Goal: Information Seeking & Learning: Learn about a topic

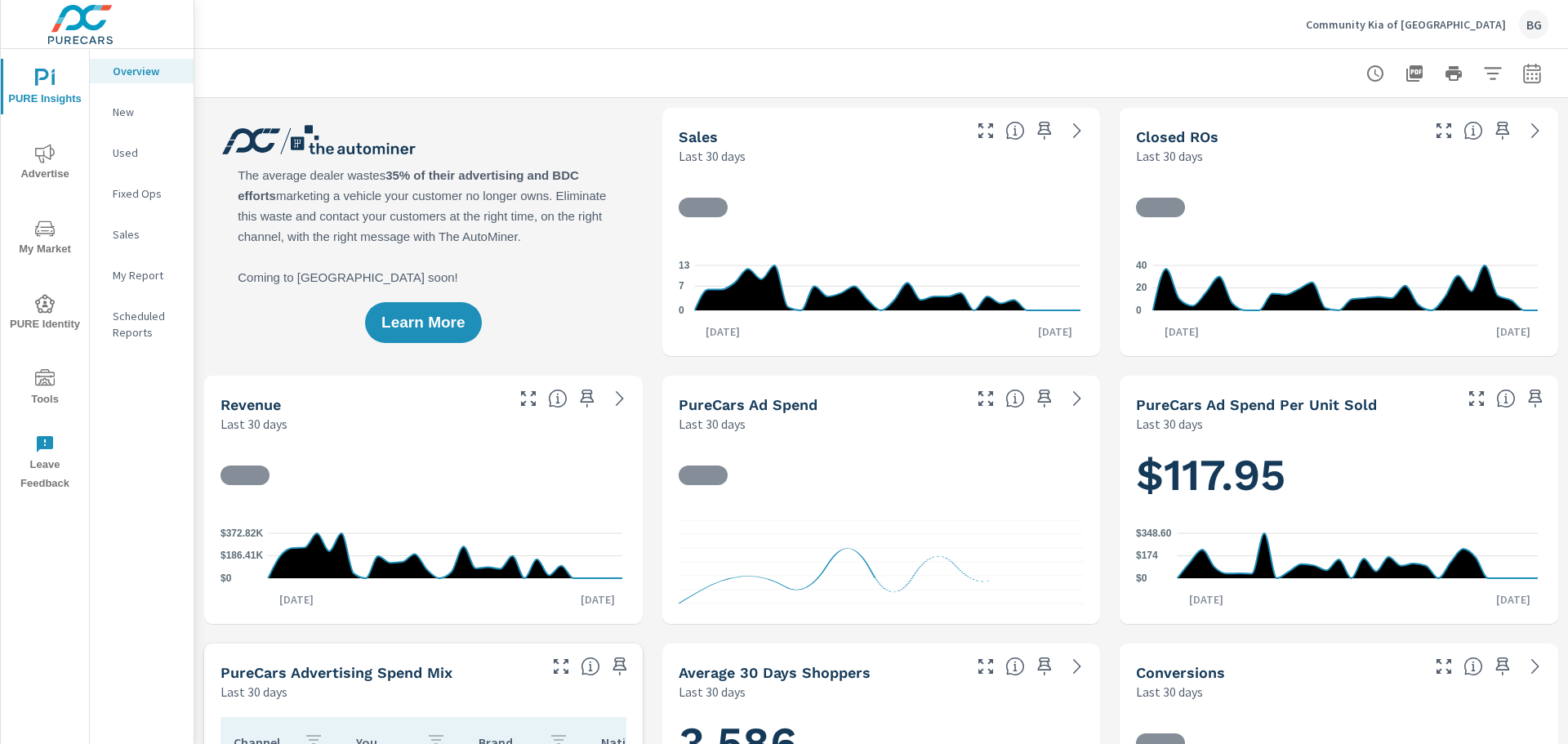
drag, startPoint x: 1551, startPoint y: 0, endPoint x: 969, endPoint y: 62, distance: 585.3
click at [969, 62] on div at bounding box center [881, 73] width 1334 height 48
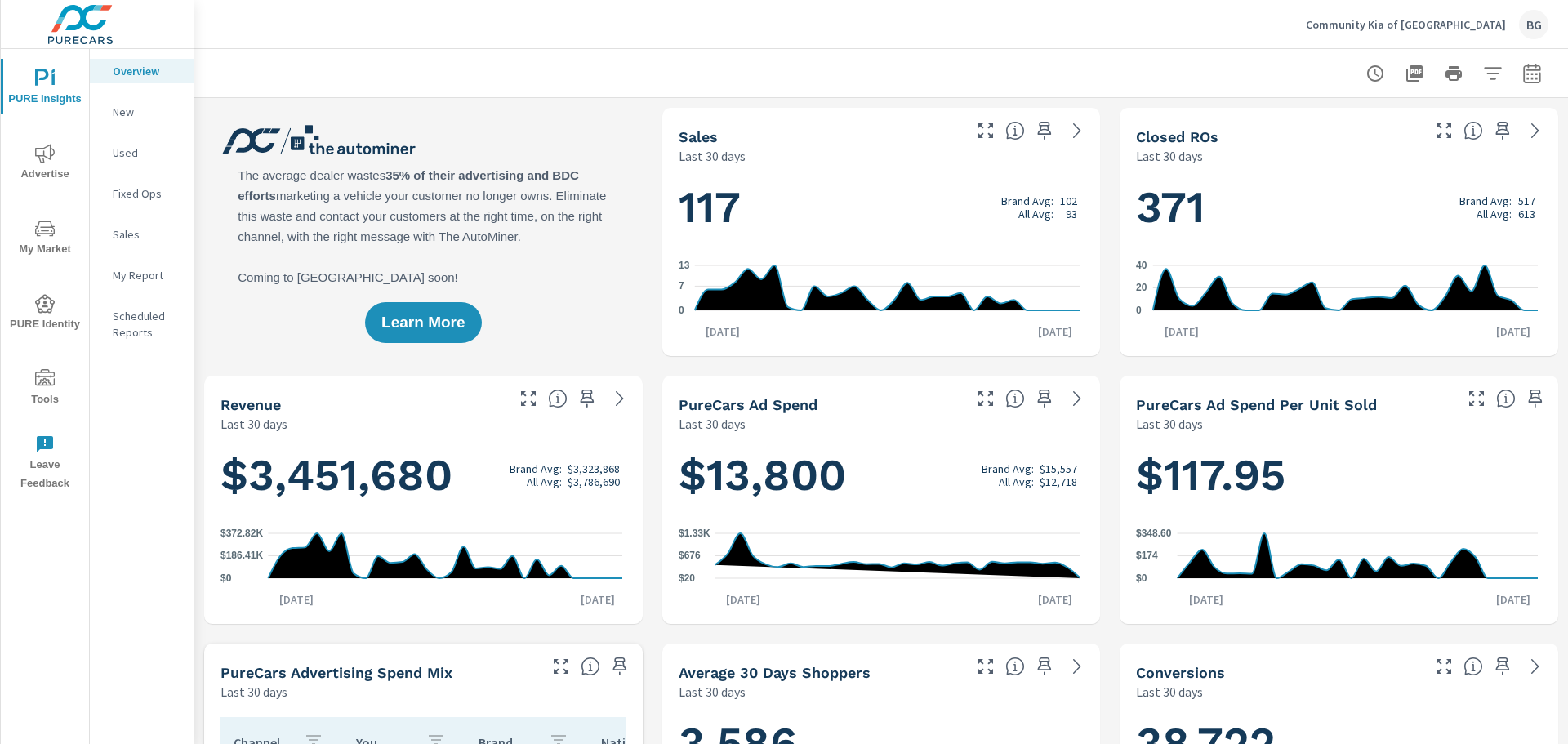
scroll to position [61, 0]
click at [652, 52] on div at bounding box center [881, 73] width 1334 height 48
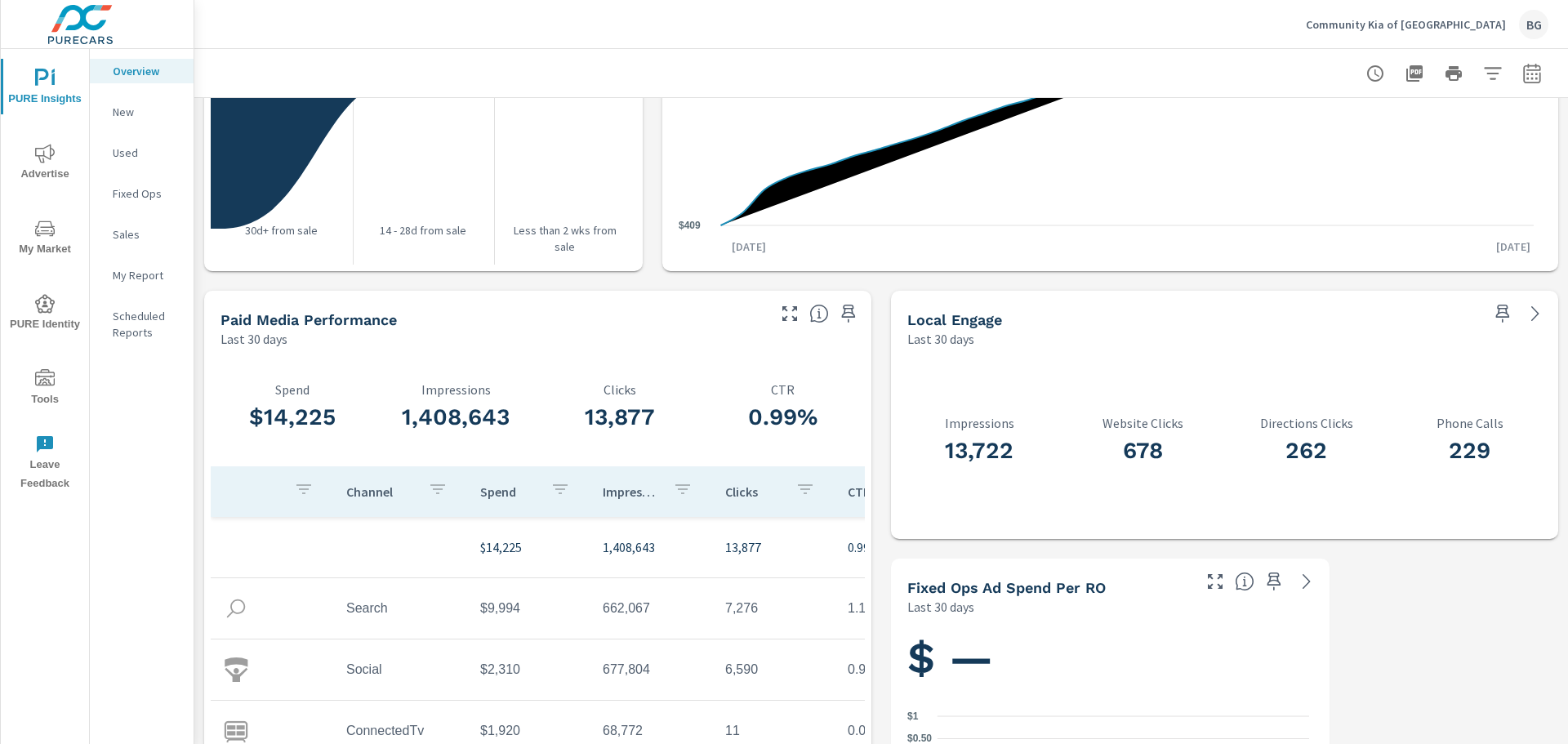
scroll to position [2033, 0]
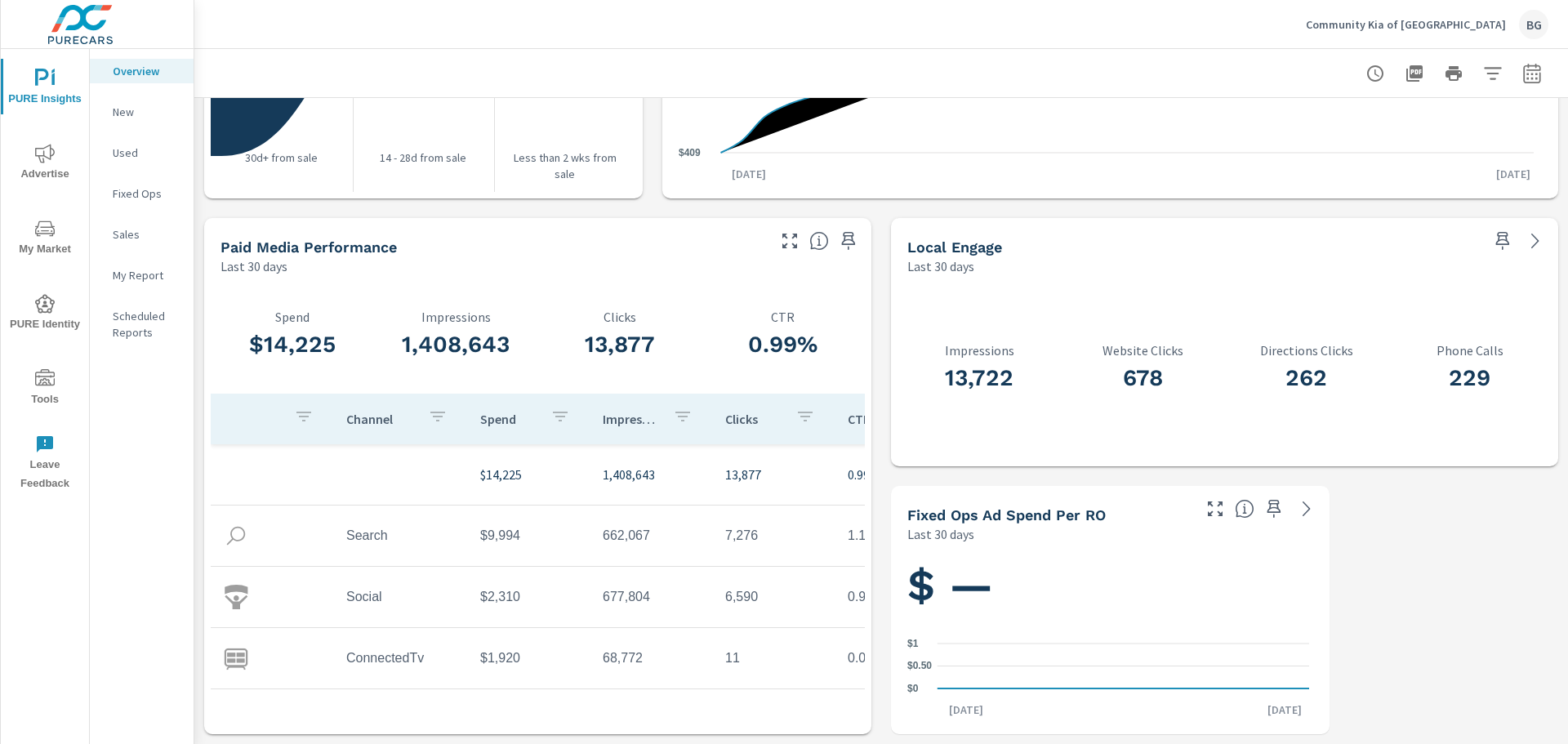
click at [34, 154] on span "Advertise" at bounding box center [44, 163] width 79 height 40
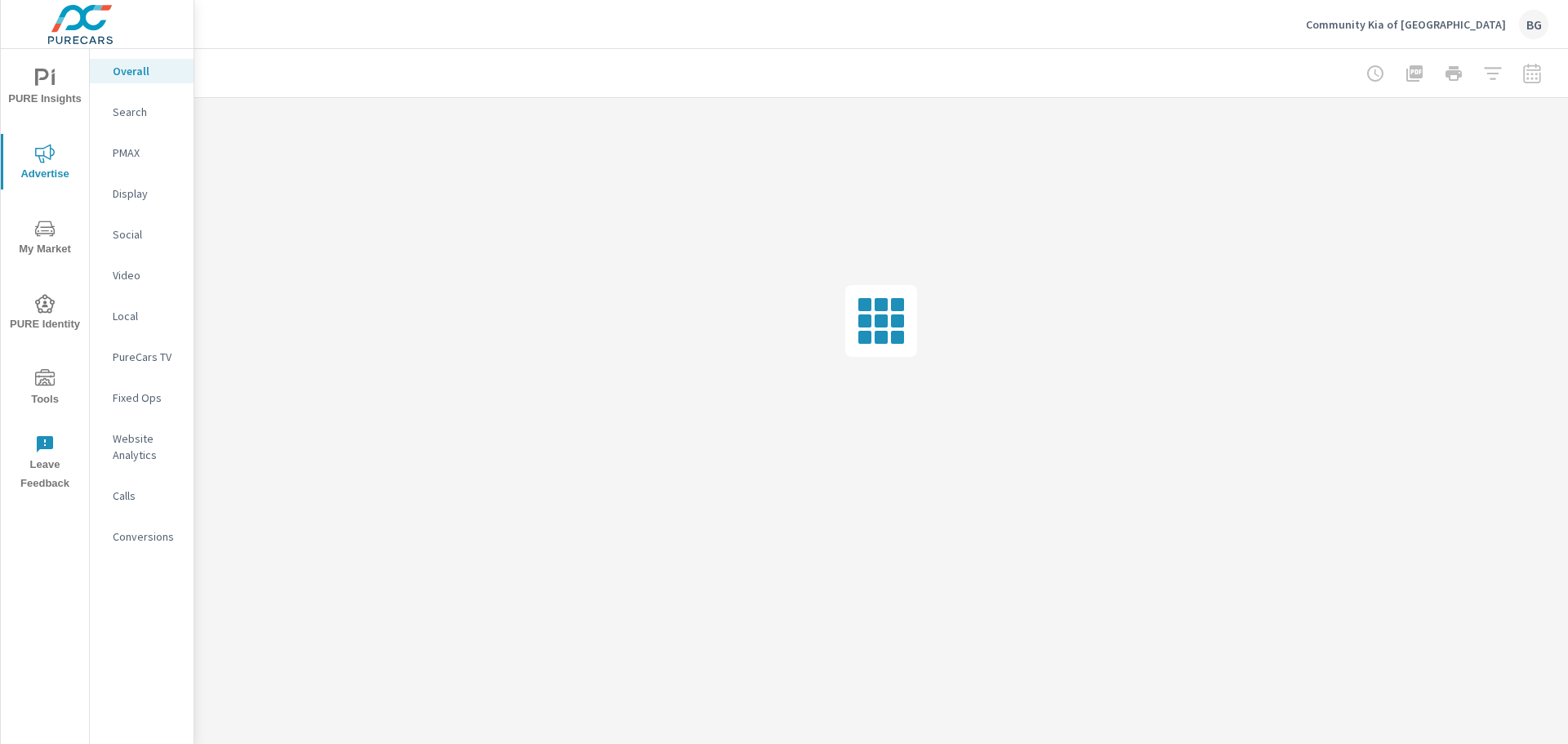
click at [141, 115] on p "Search" at bounding box center [146, 112] width 68 height 17
click at [127, 229] on p "Social" at bounding box center [146, 234] width 68 height 17
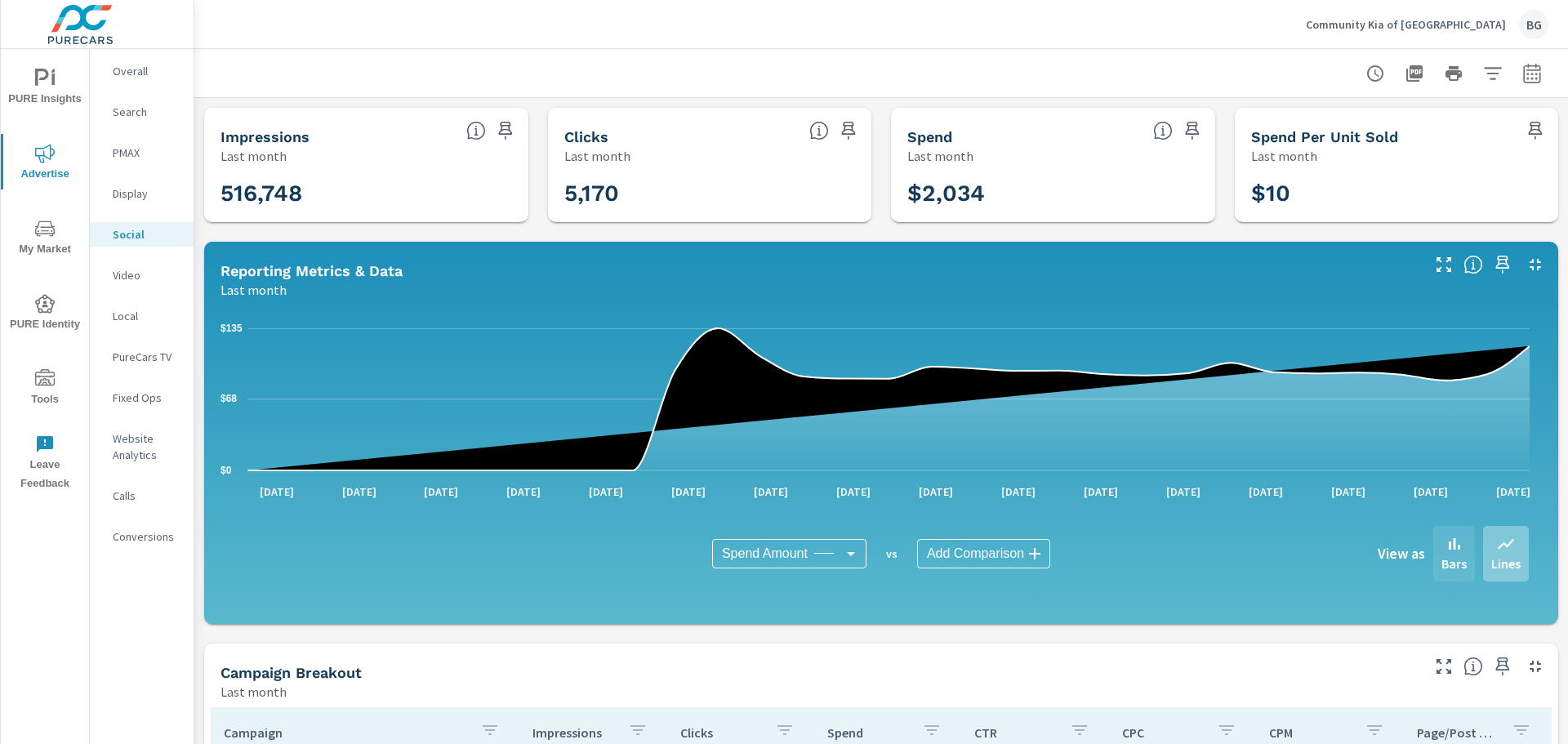
click at [1455, 561] on div "Bars" at bounding box center [1453, 554] width 42 height 56
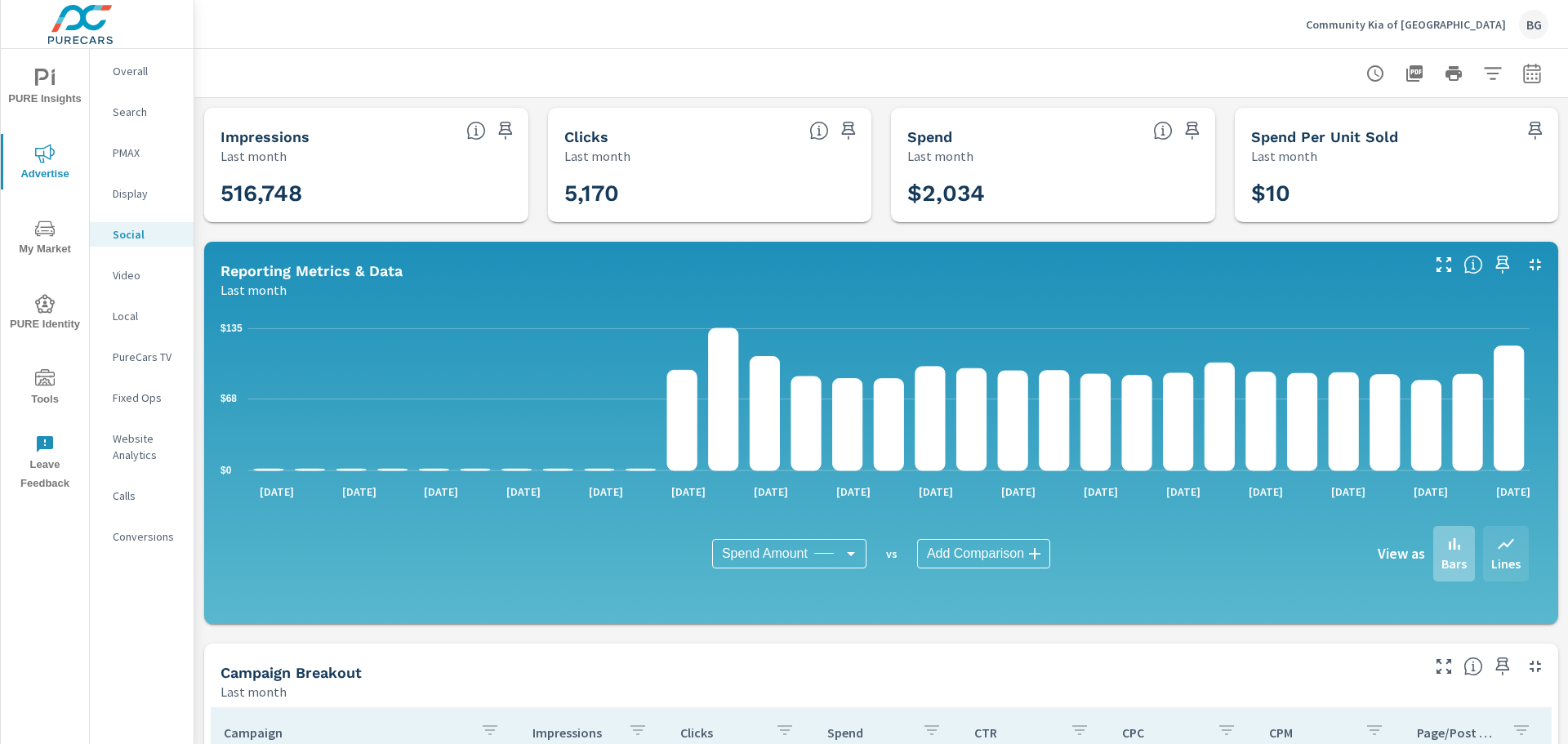
click at [1491, 559] on p "Lines" at bounding box center [1506, 563] width 30 height 19
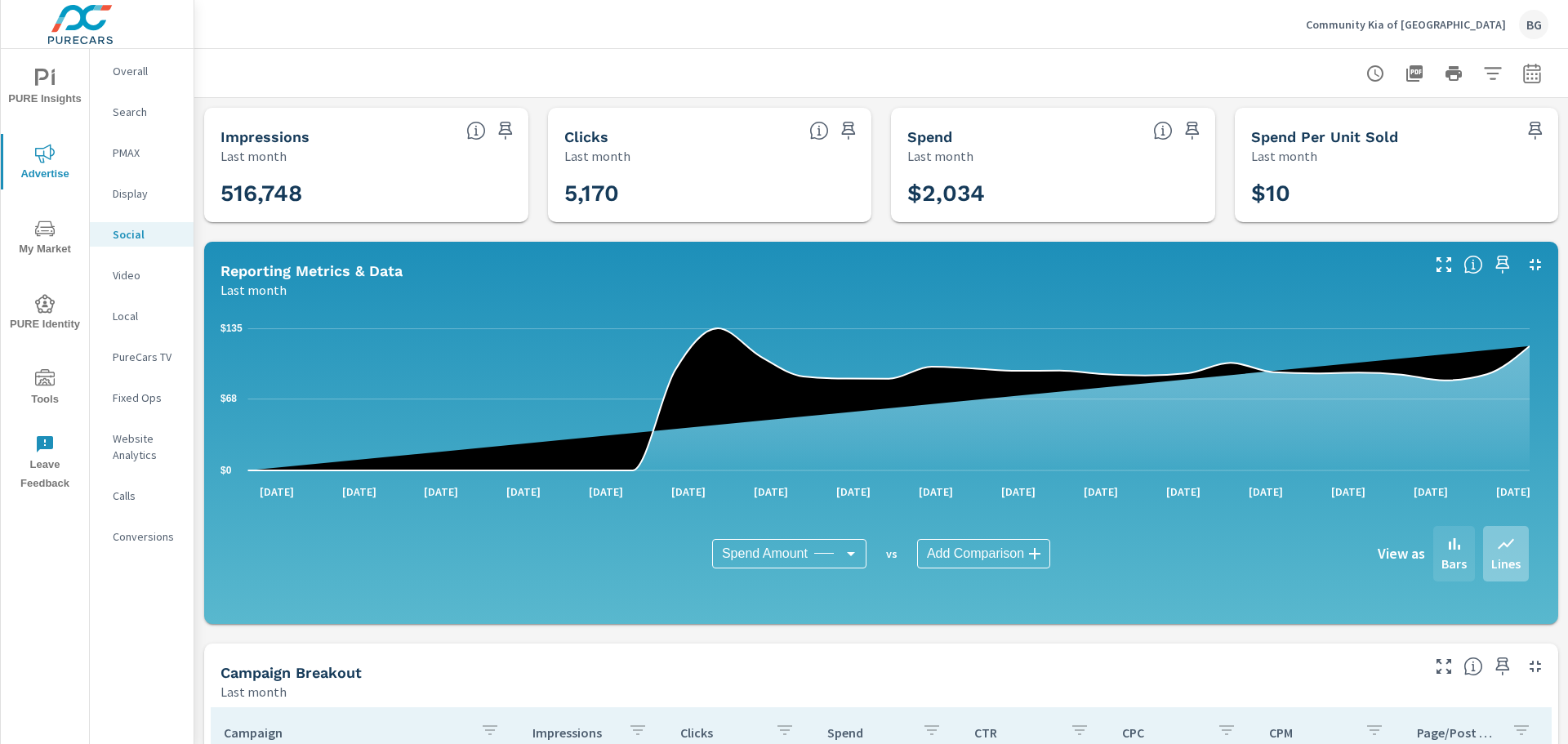
click at [1441, 555] on p "Bars" at bounding box center [1453, 563] width 25 height 19
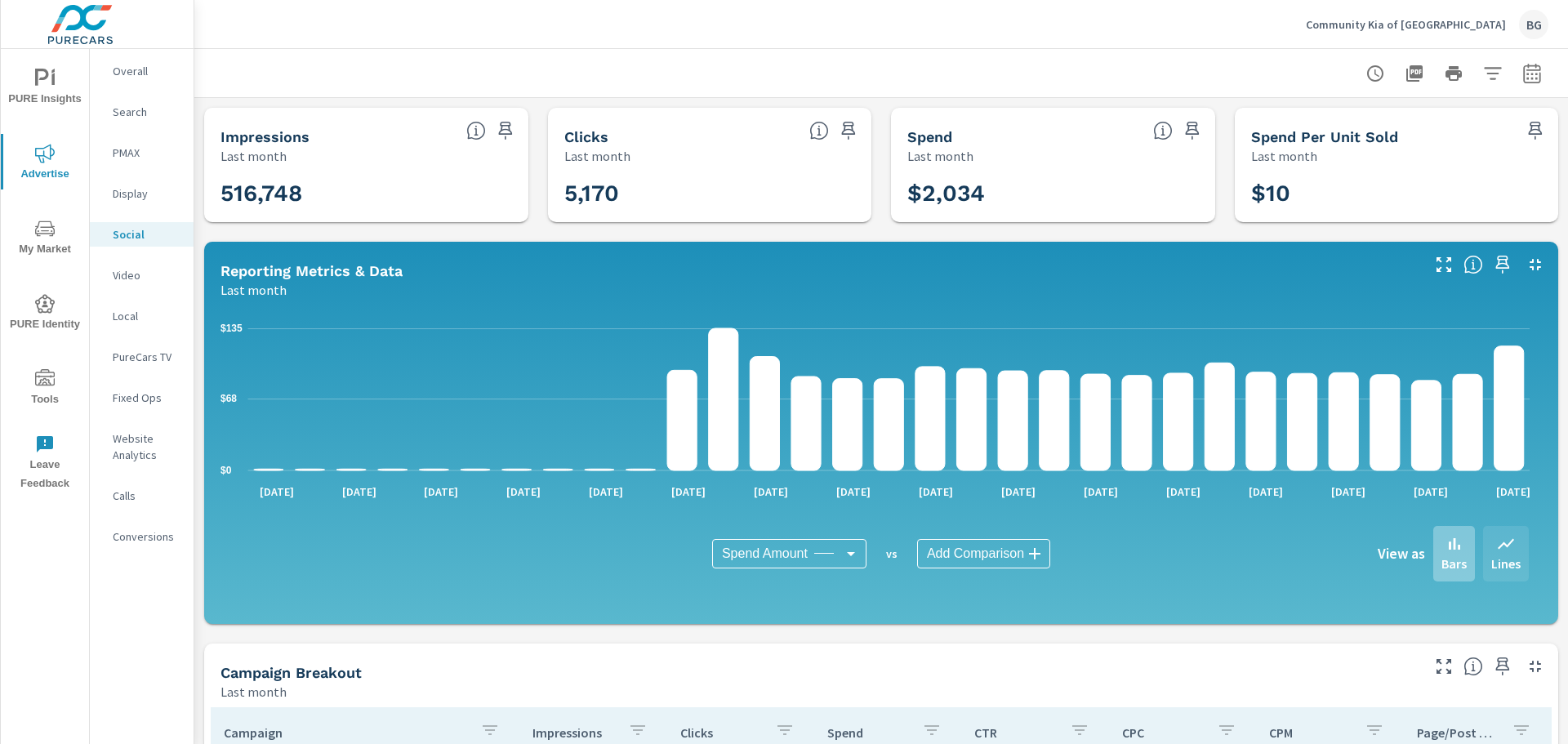
click at [1491, 556] on p "Lines" at bounding box center [1506, 563] width 30 height 19
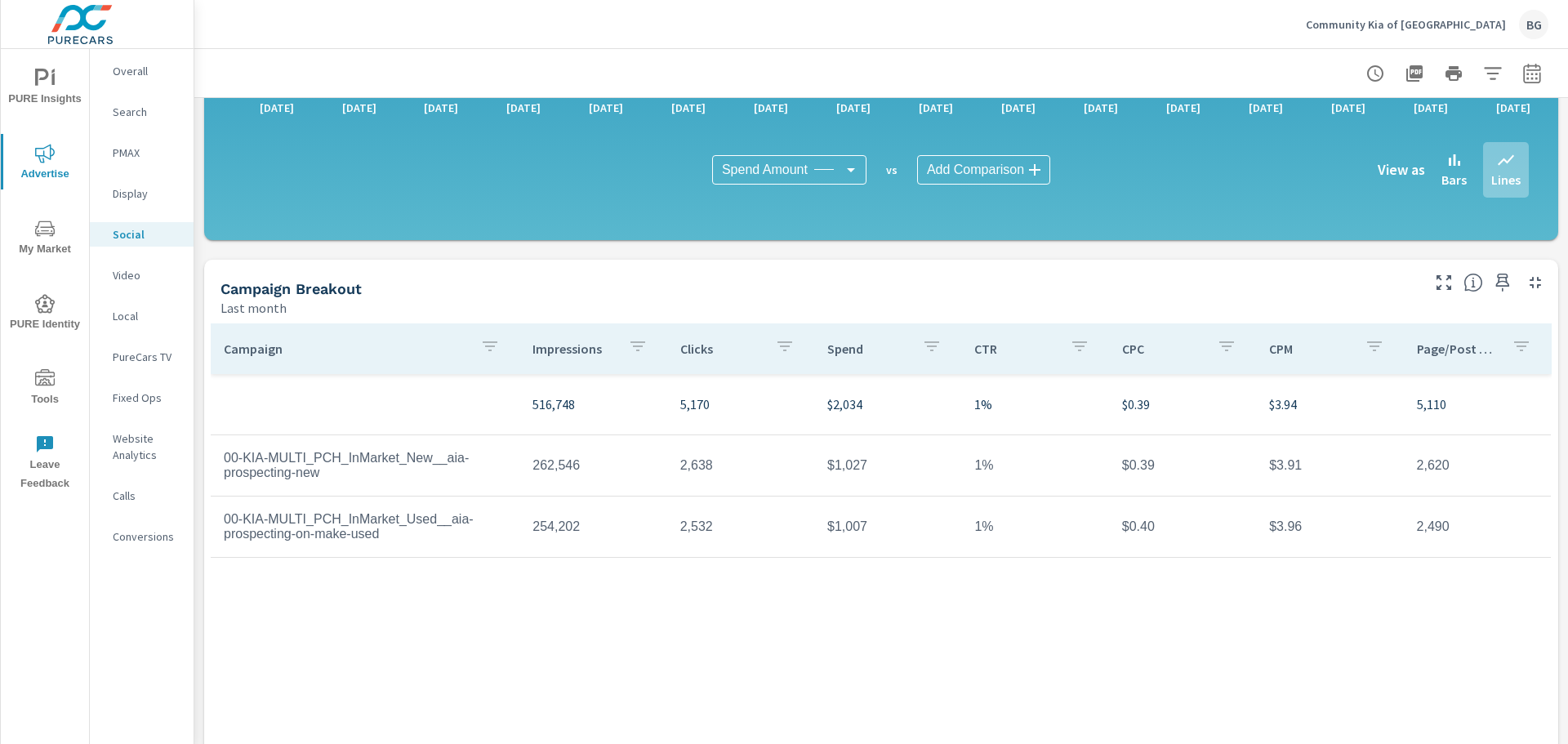
scroll to position [409, 0]
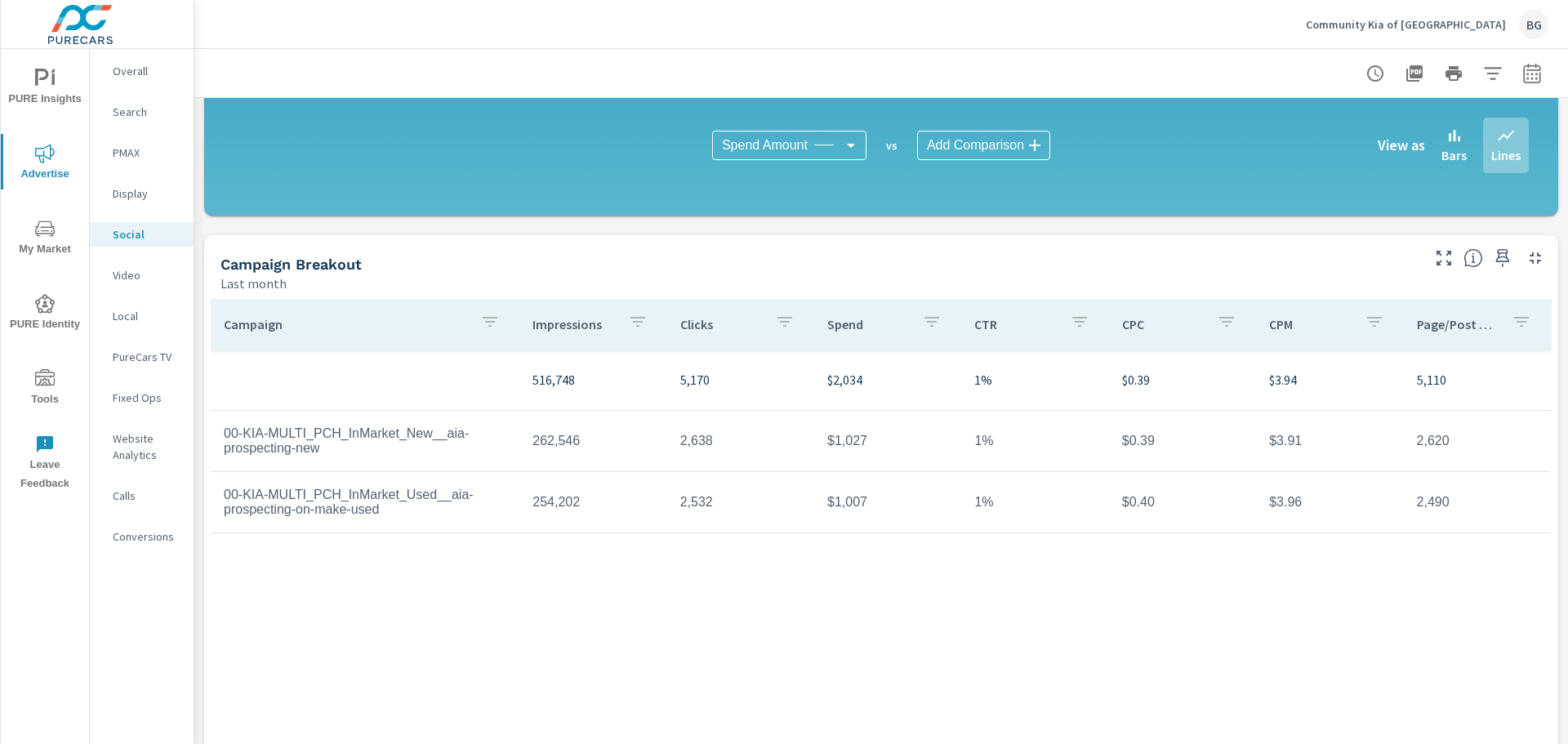
click at [1272, 327] on p "CPM" at bounding box center [1310, 324] width 82 height 17
click at [1272, 327] on p "CPM" at bounding box center [1299, 324] width 62 height 17
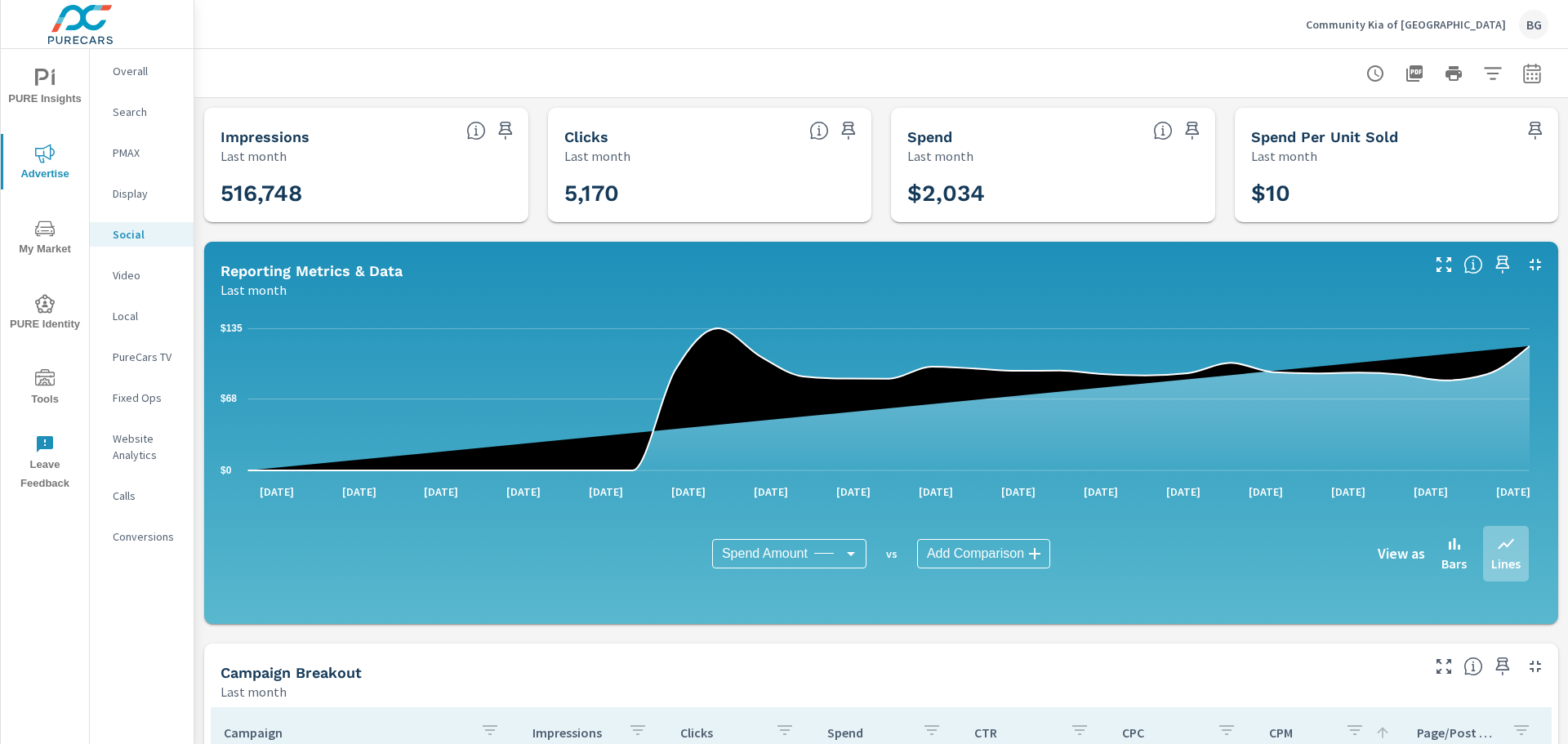
click at [143, 288] on nav "Overall Search PMAX Display Social Video Local PureCars TV Fixed Ops Website An…" at bounding box center [142, 310] width 104 height 523
click at [130, 279] on p "Video" at bounding box center [146, 275] width 68 height 17
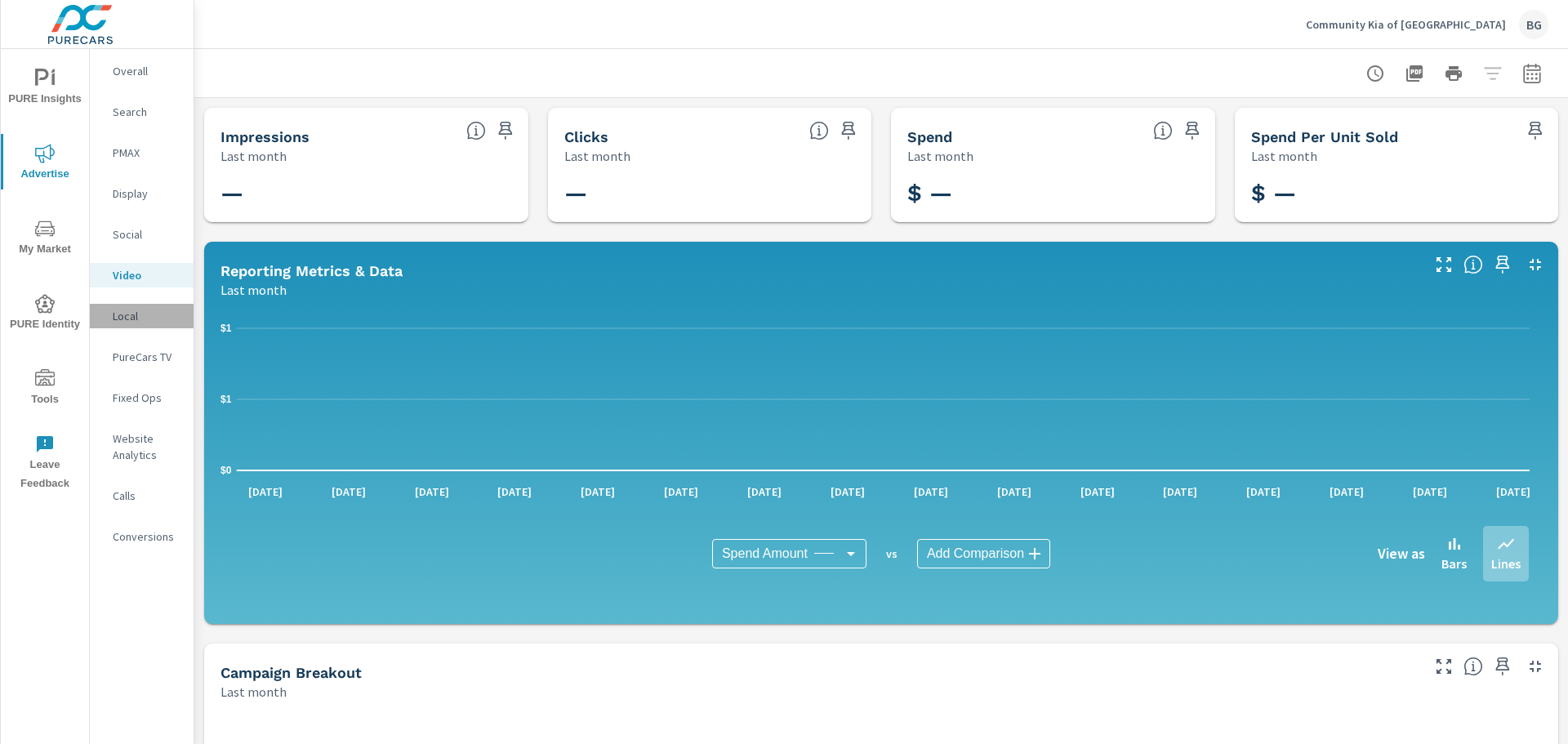
click at [120, 317] on p "Local" at bounding box center [146, 316] width 68 height 17
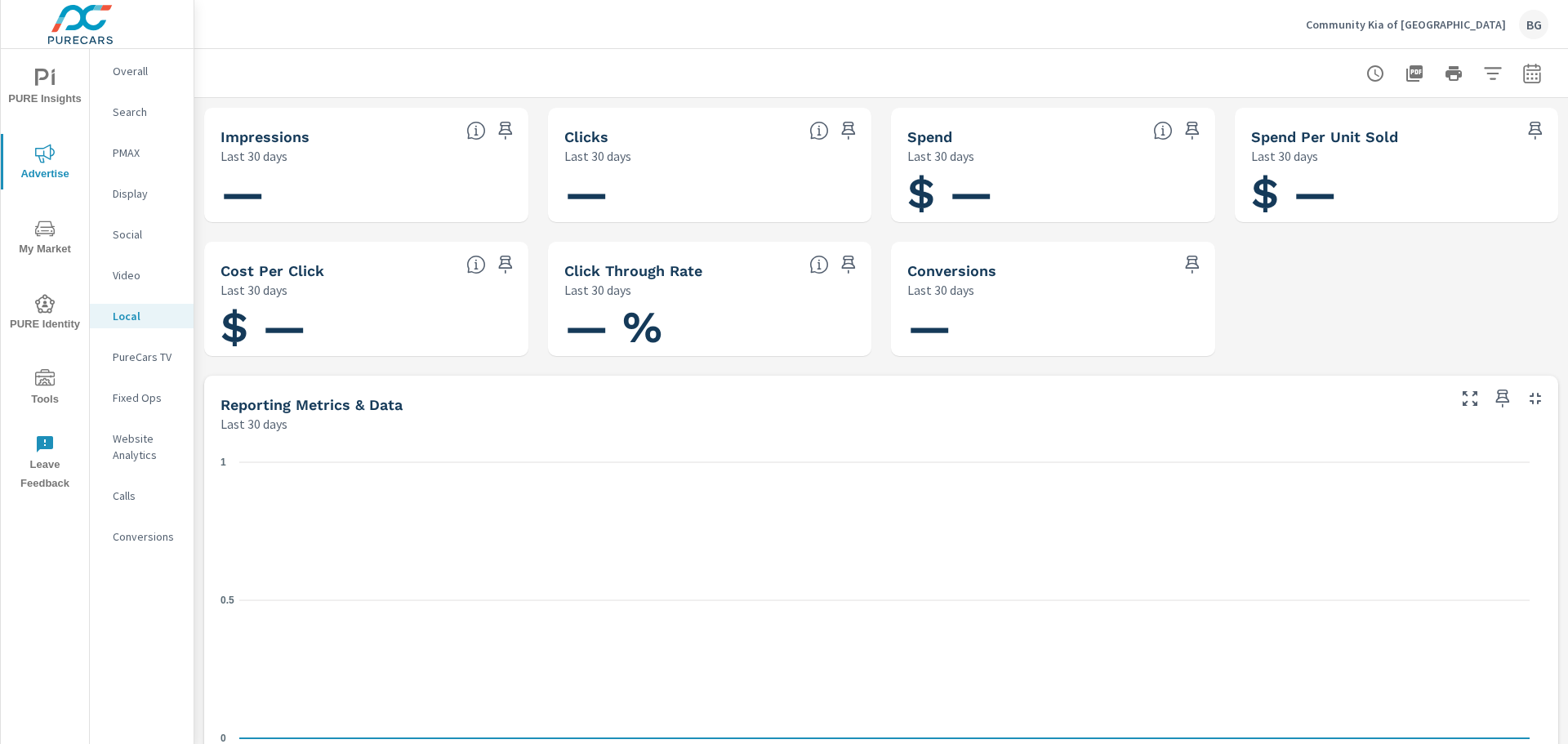
click at [143, 361] on p "PureCars TV" at bounding box center [146, 357] width 68 height 17
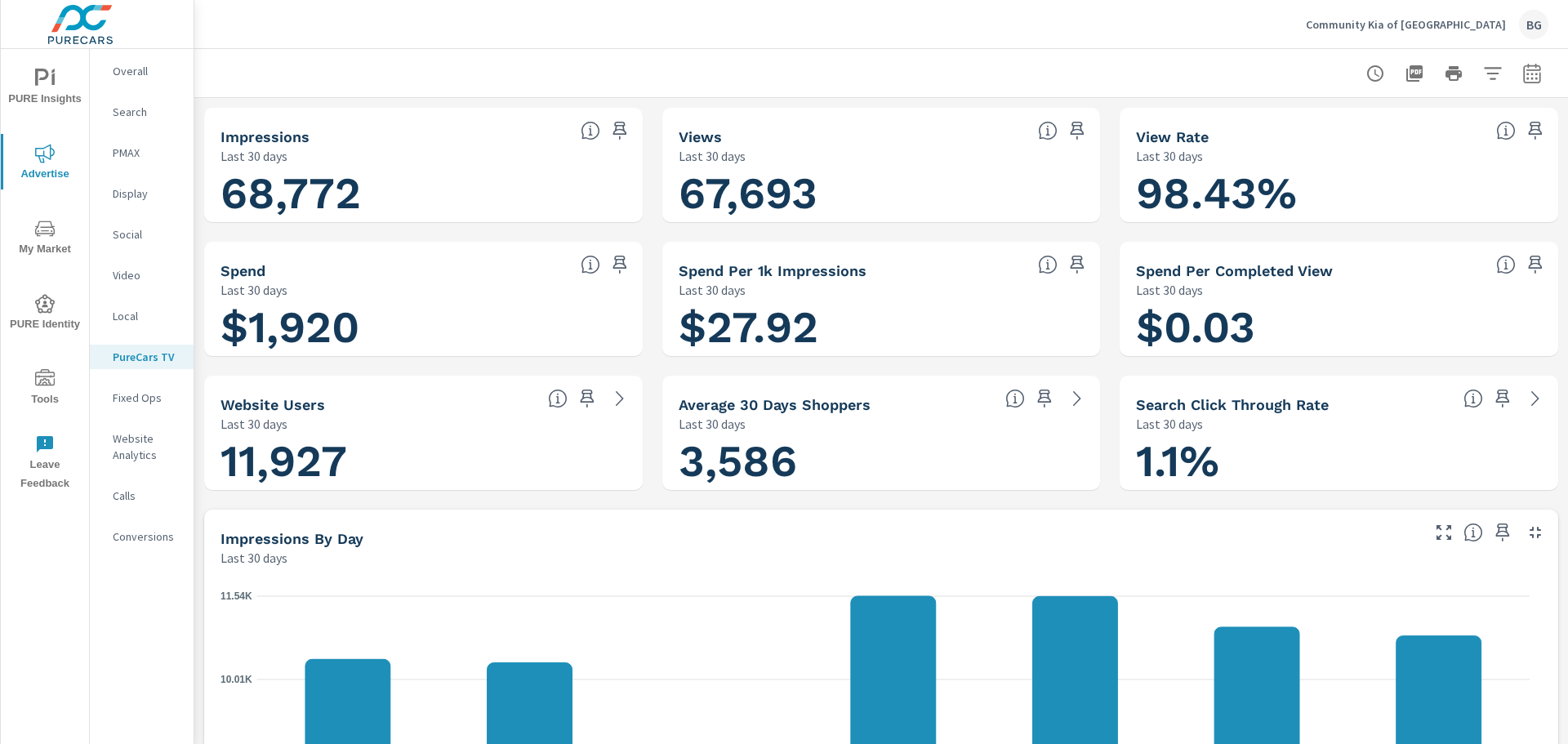
click at [134, 453] on p "Website Analytics" at bounding box center [146, 447] width 68 height 32
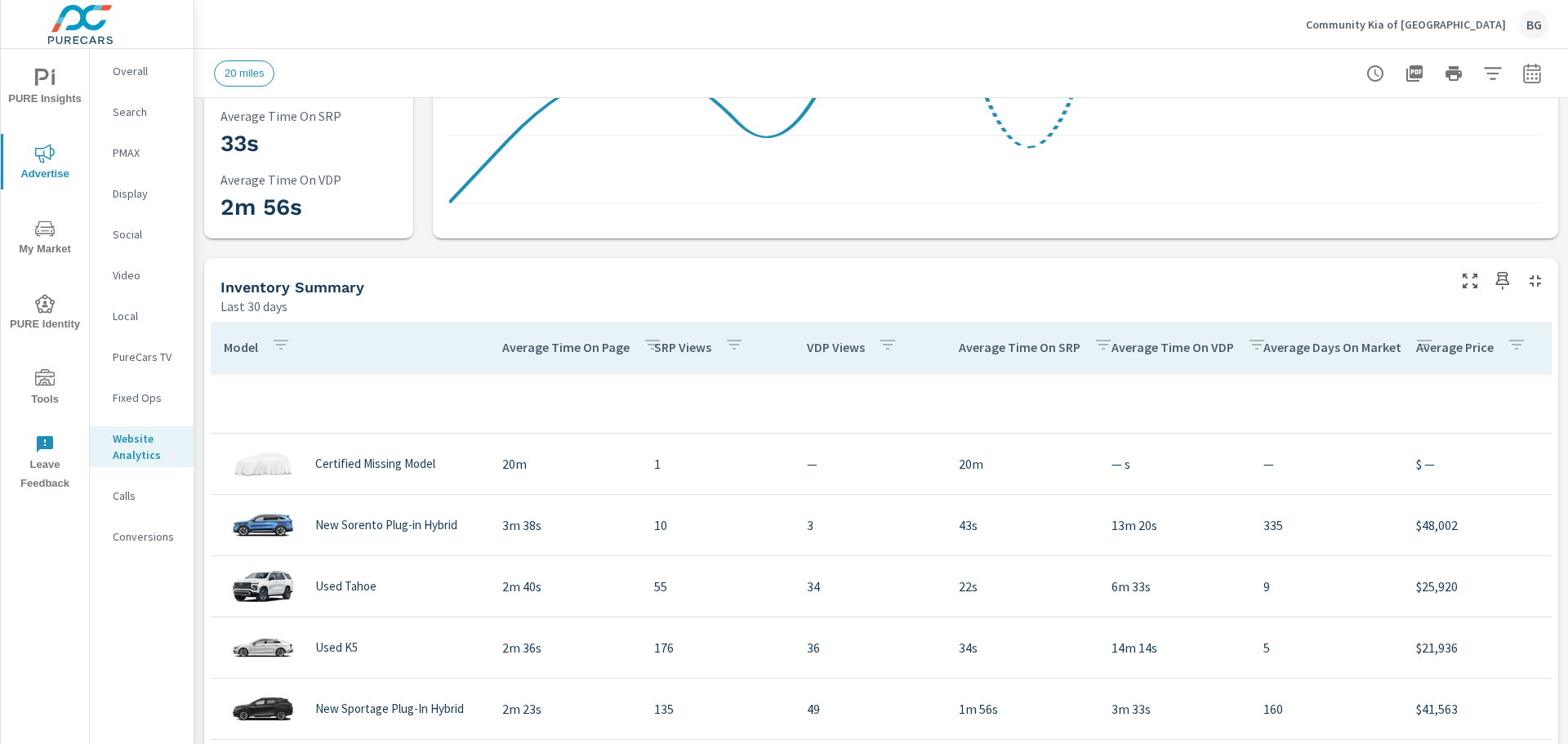
scroll to position [409, 0]
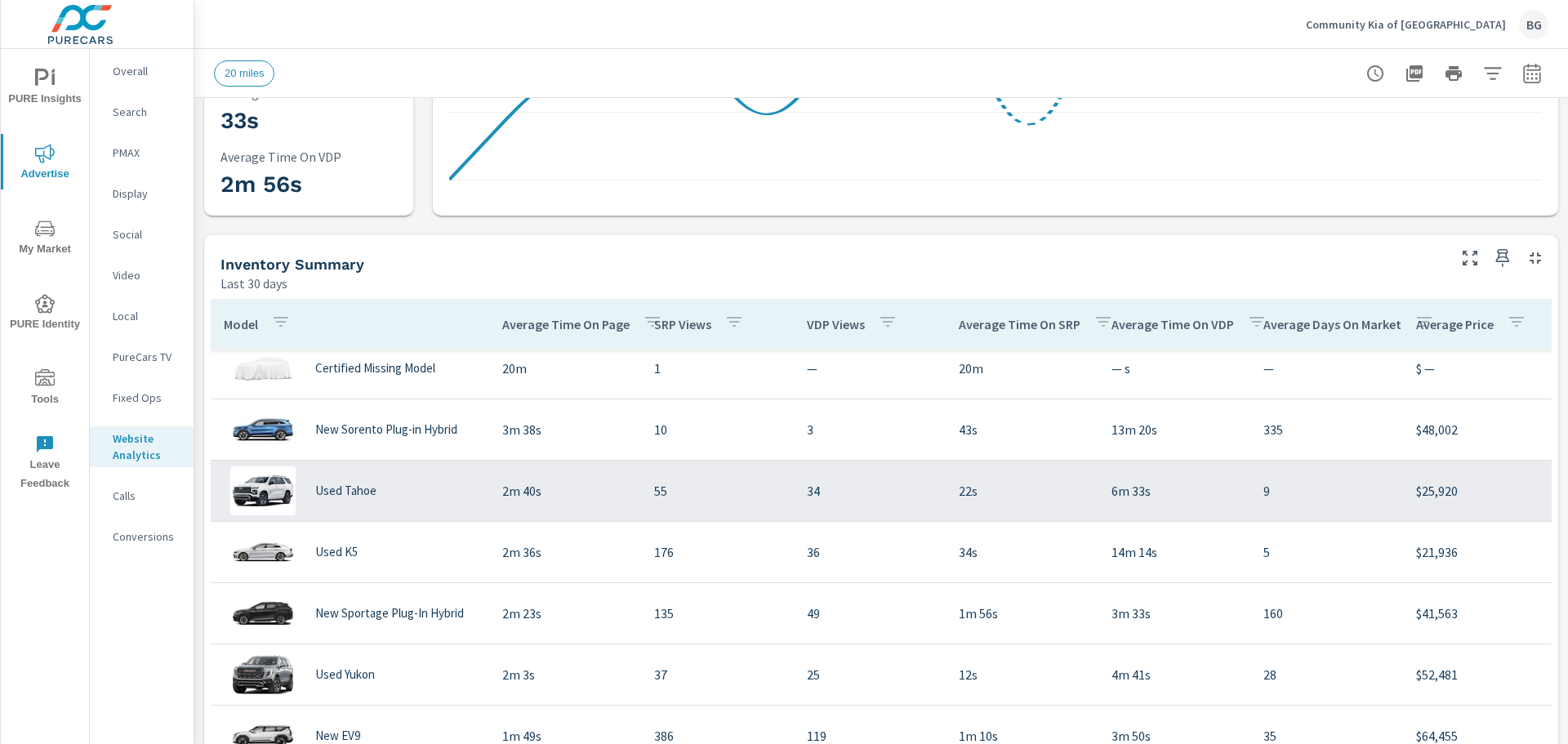
scroll to position [82, 0]
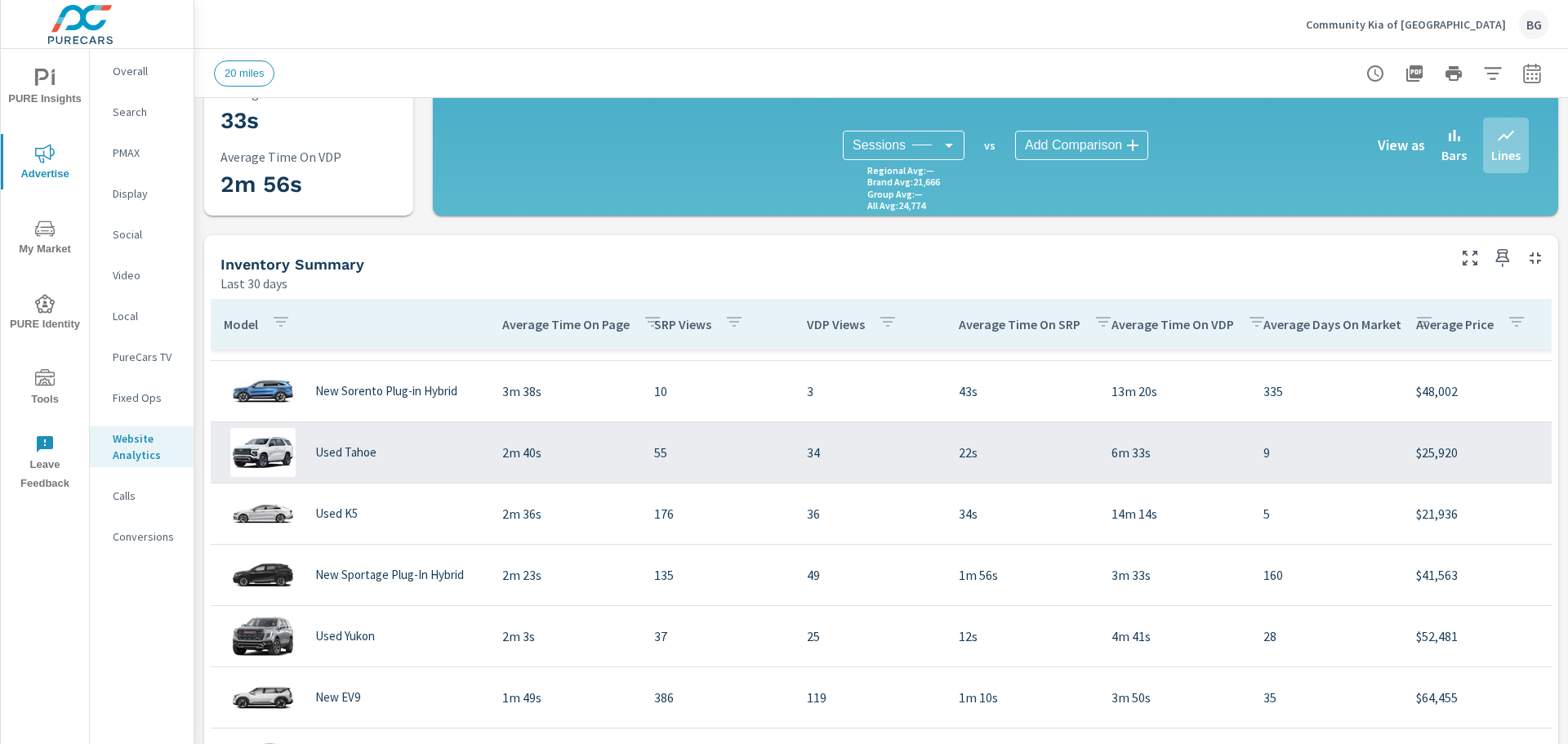
scroll to position [163, 0]
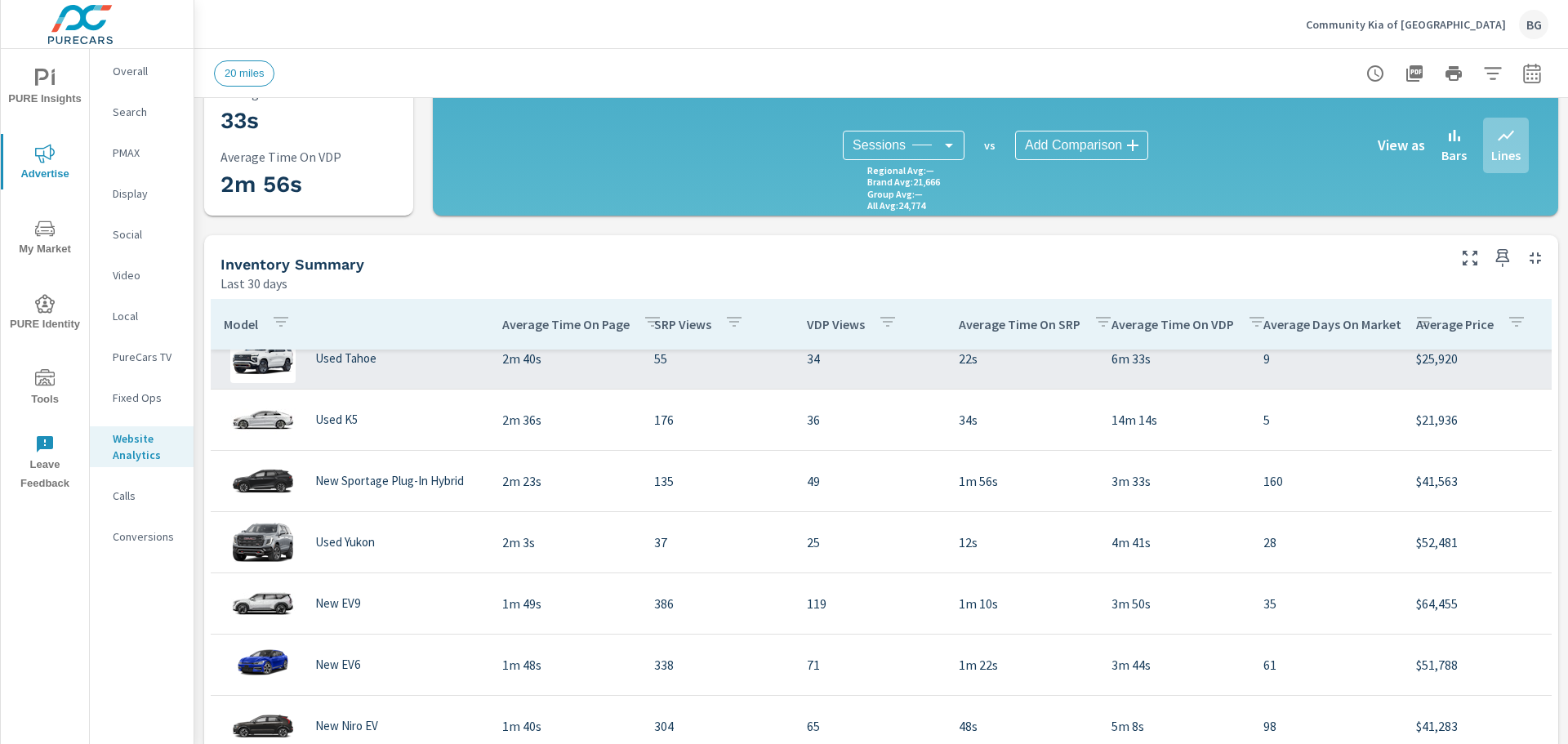
scroll to position [245, 0]
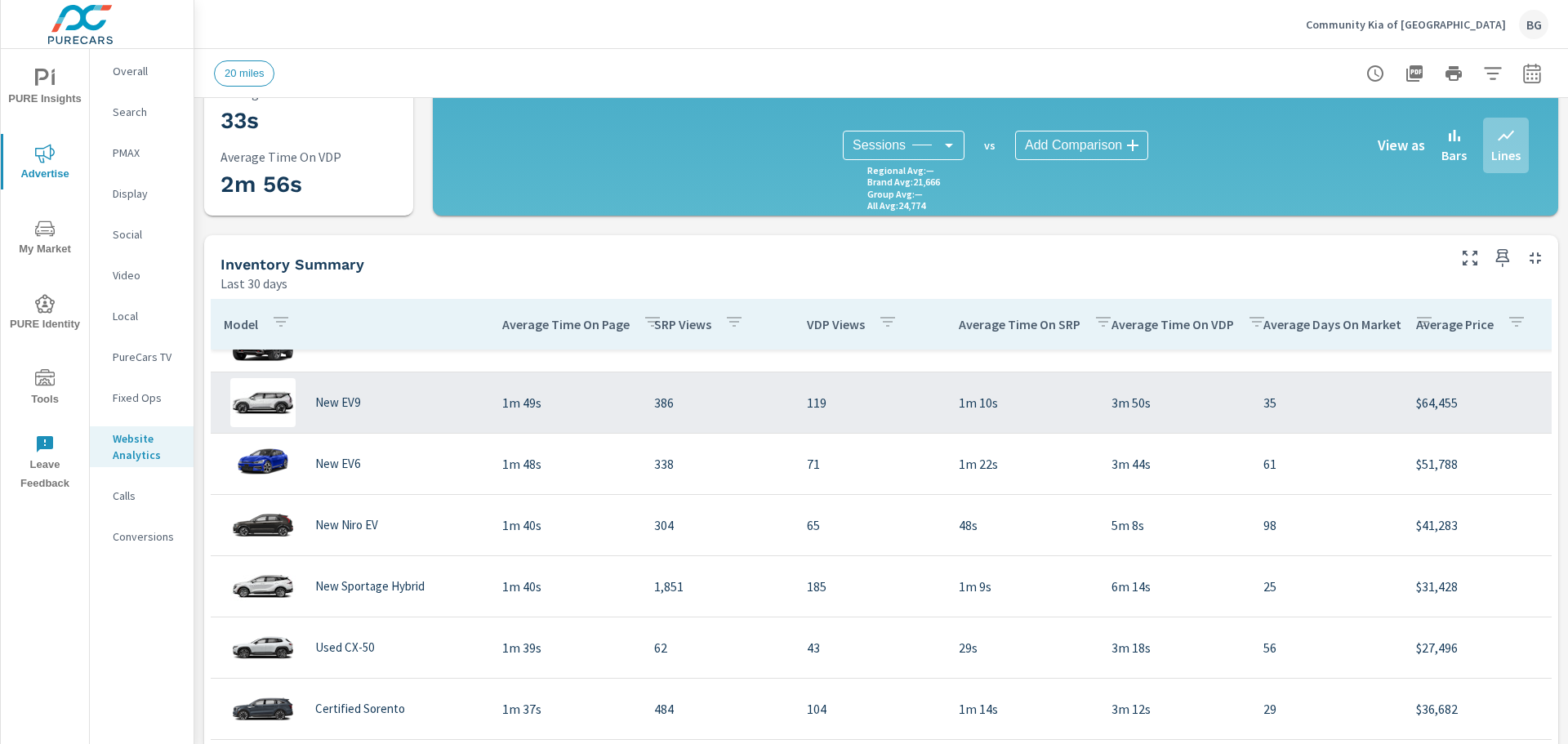
scroll to position [490, 0]
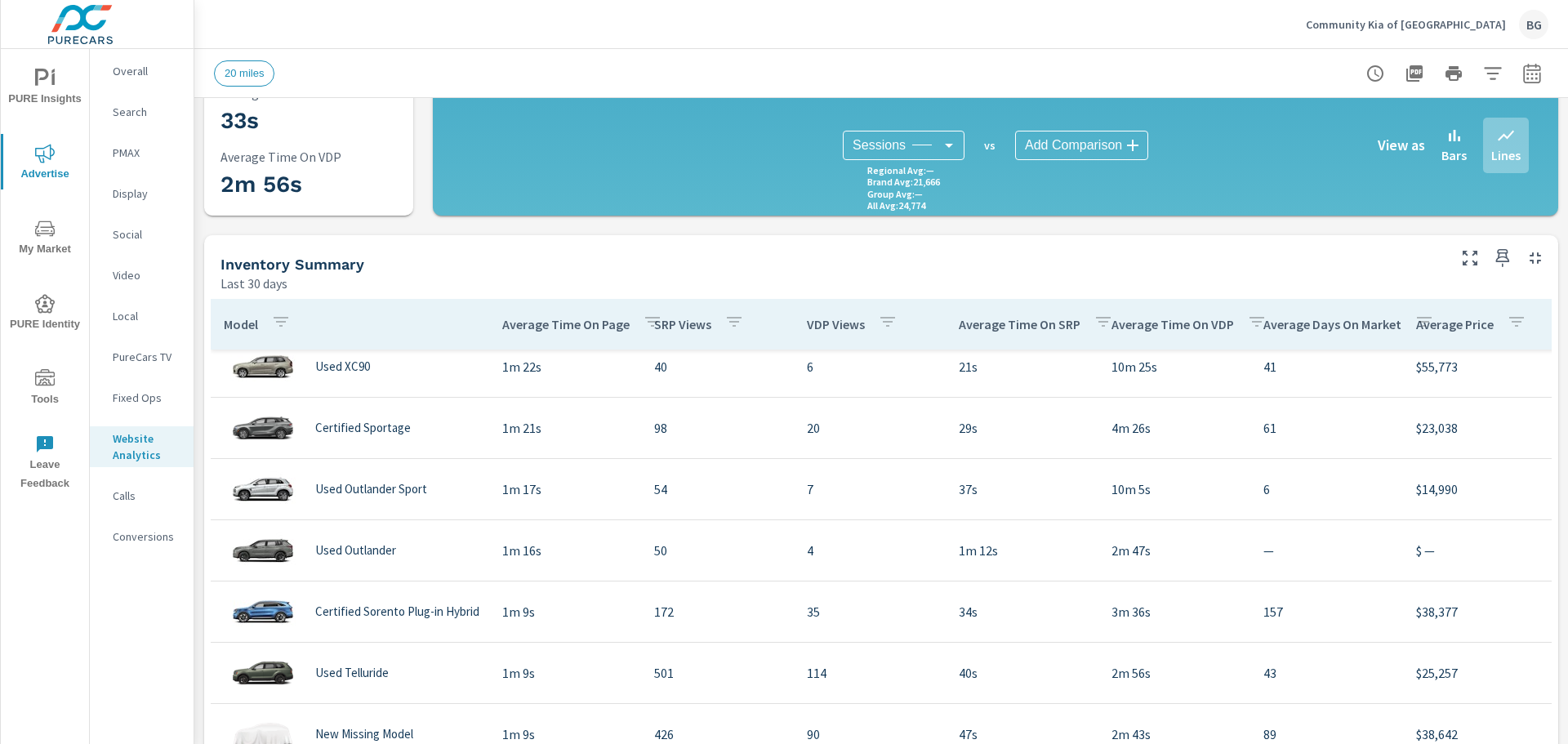
scroll to position [1389, 0]
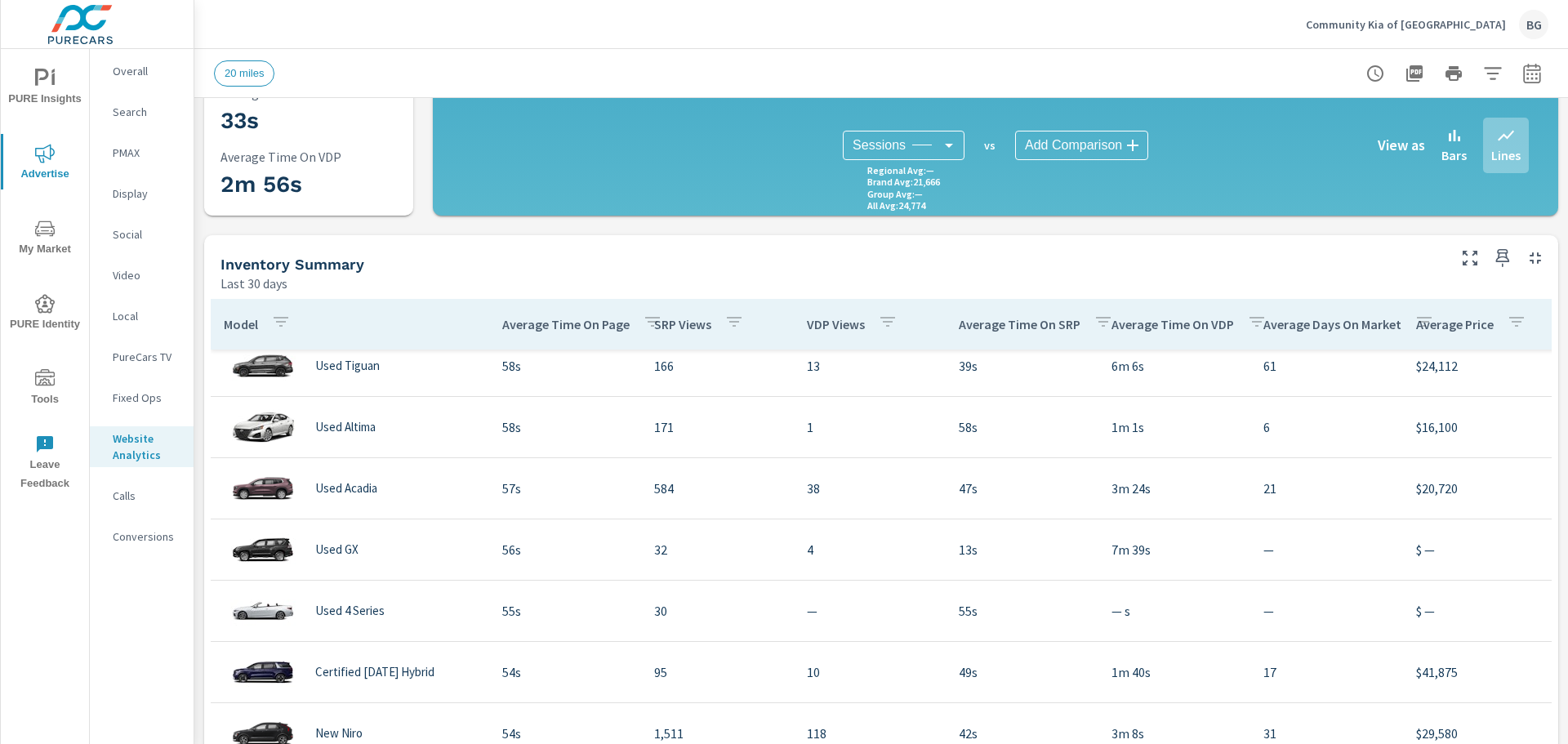
scroll to position [2451, 0]
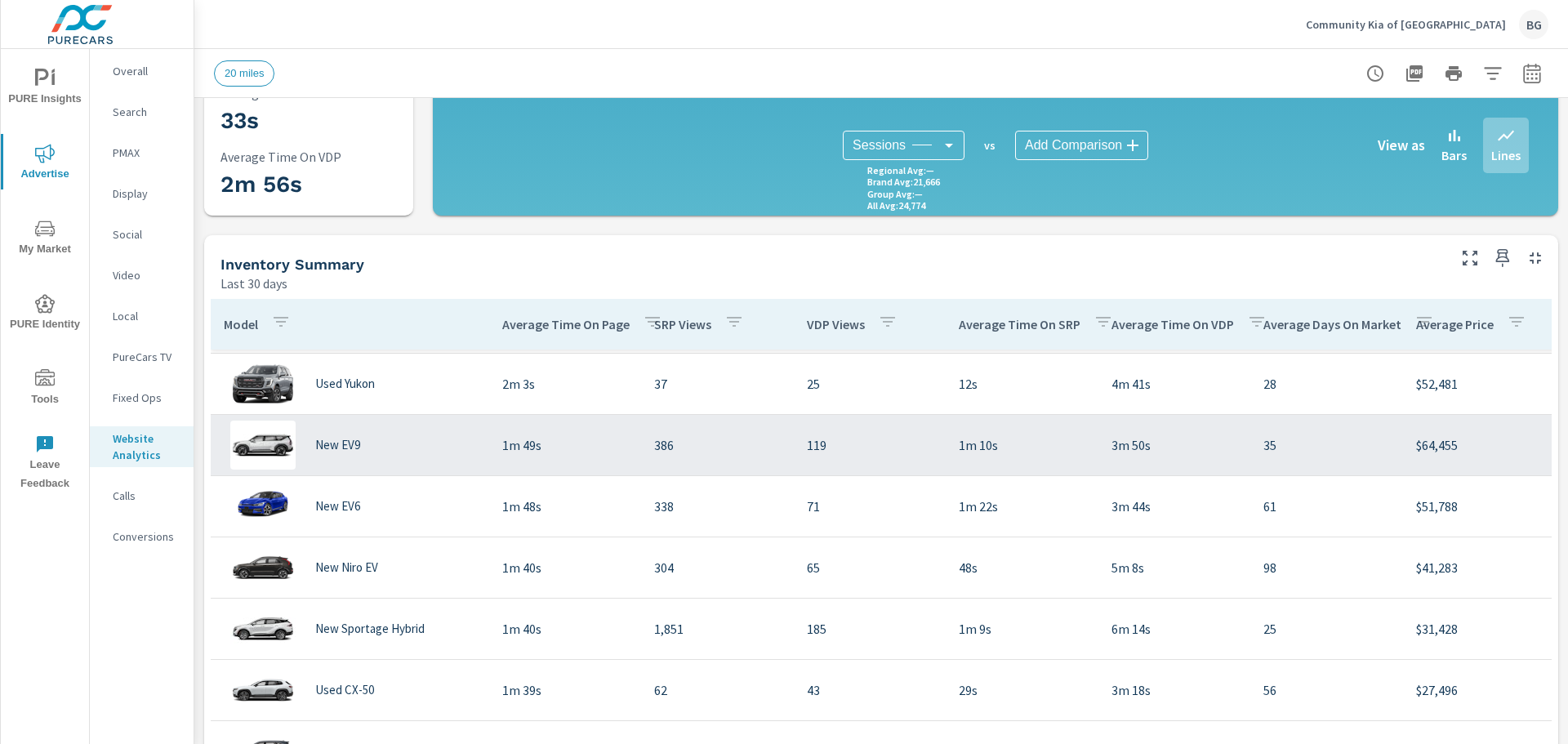
scroll to position [245, 0]
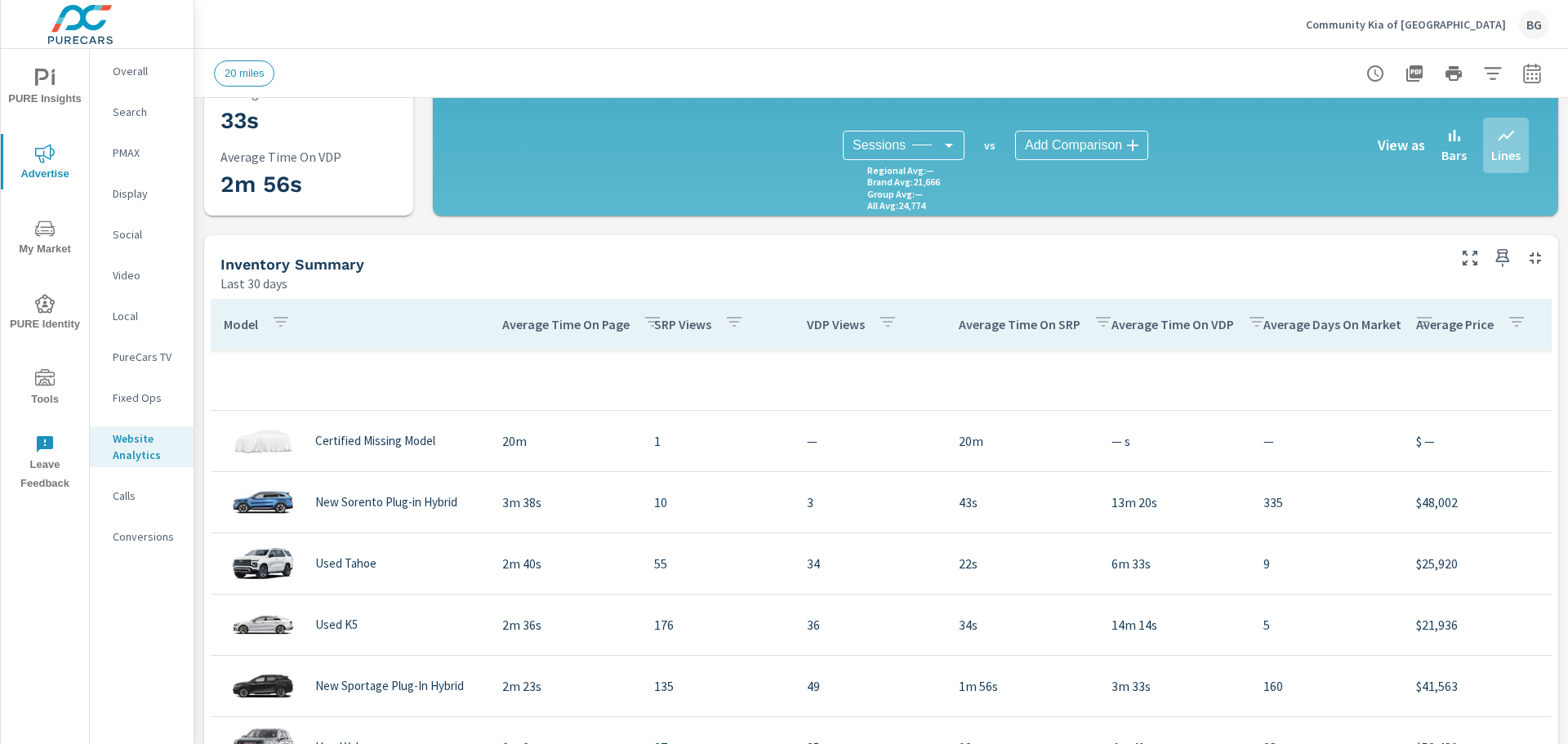
click at [128, 481] on nav "Overall Search PMAX Display Social Video Local PureCars TV Fixed Ops Website An…" at bounding box center [142, 310] width 104 height 523
click at [132, 498] on p "Calls" at bounding box center [146, 496] width 68 height 17
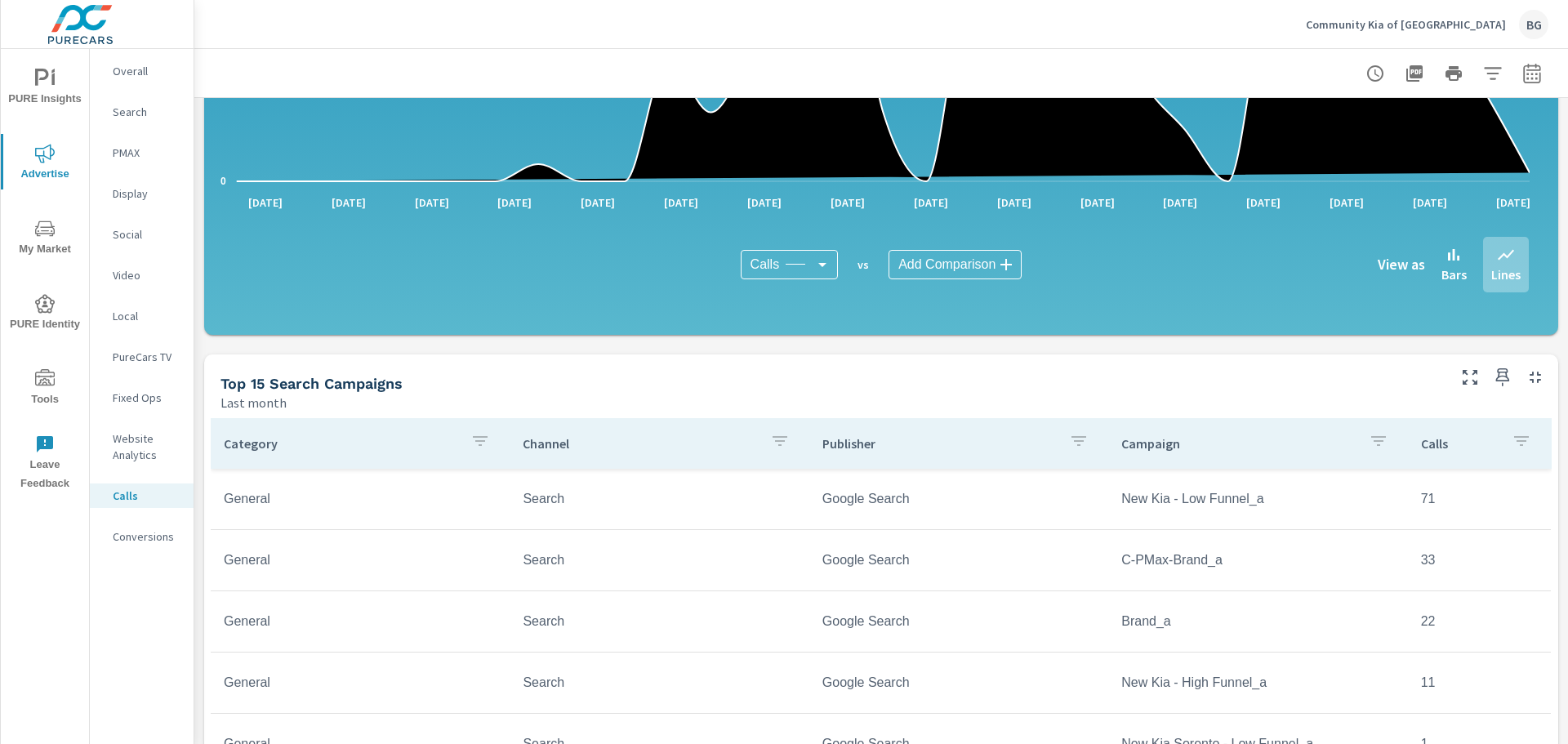
scroll to position [572, 0]
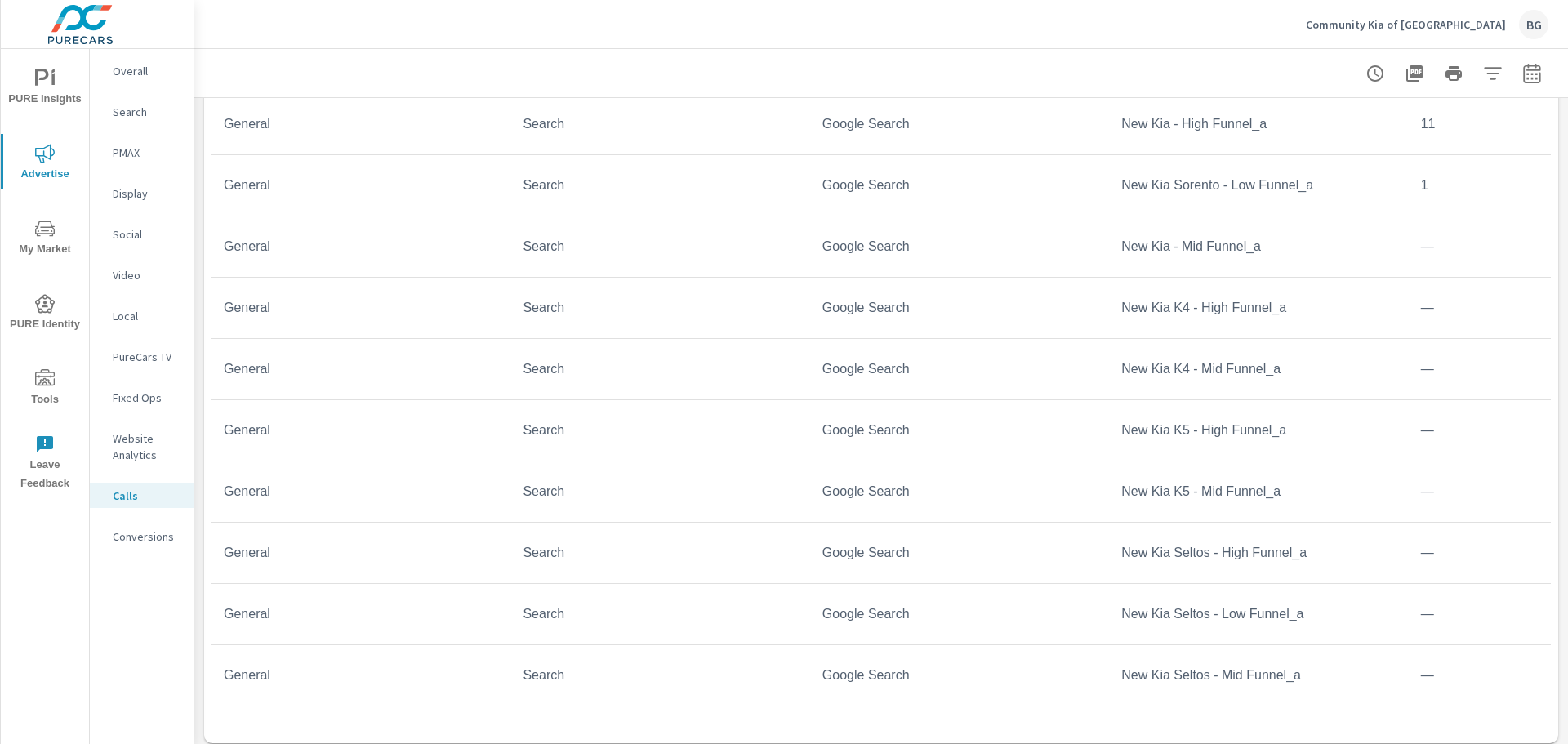
scroll to position [962, 0]
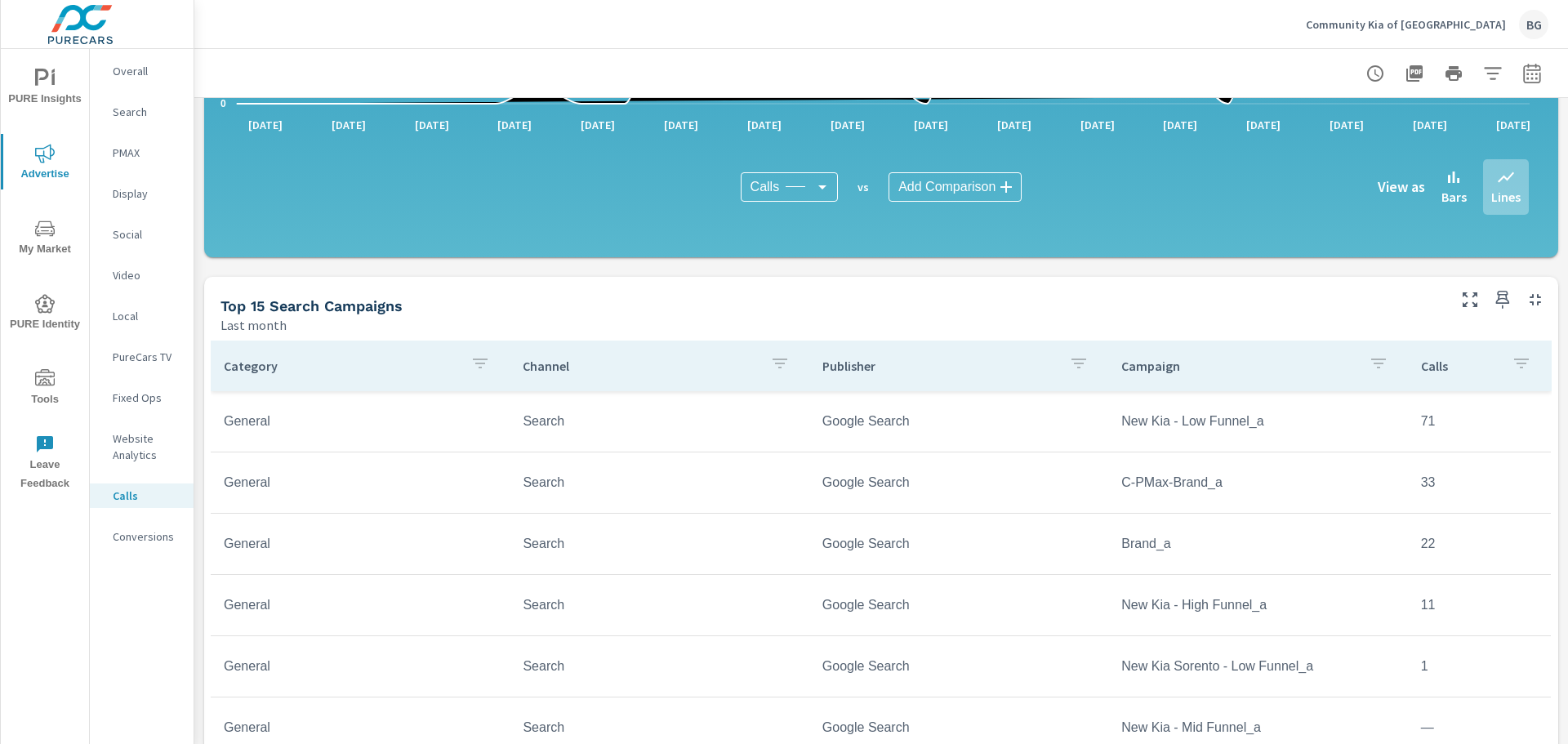
scroll to position [82, 0]
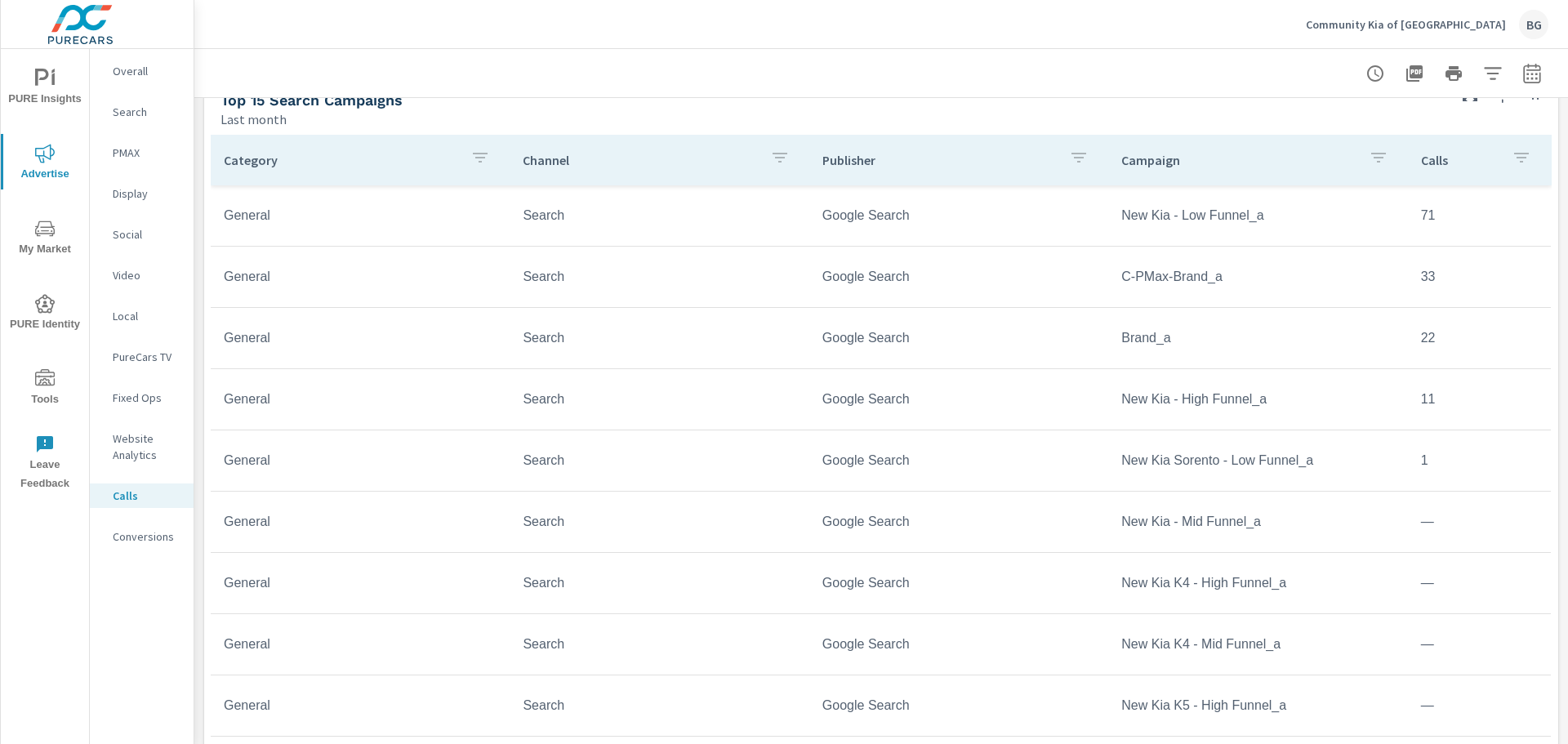
scroll to position [879, 0]
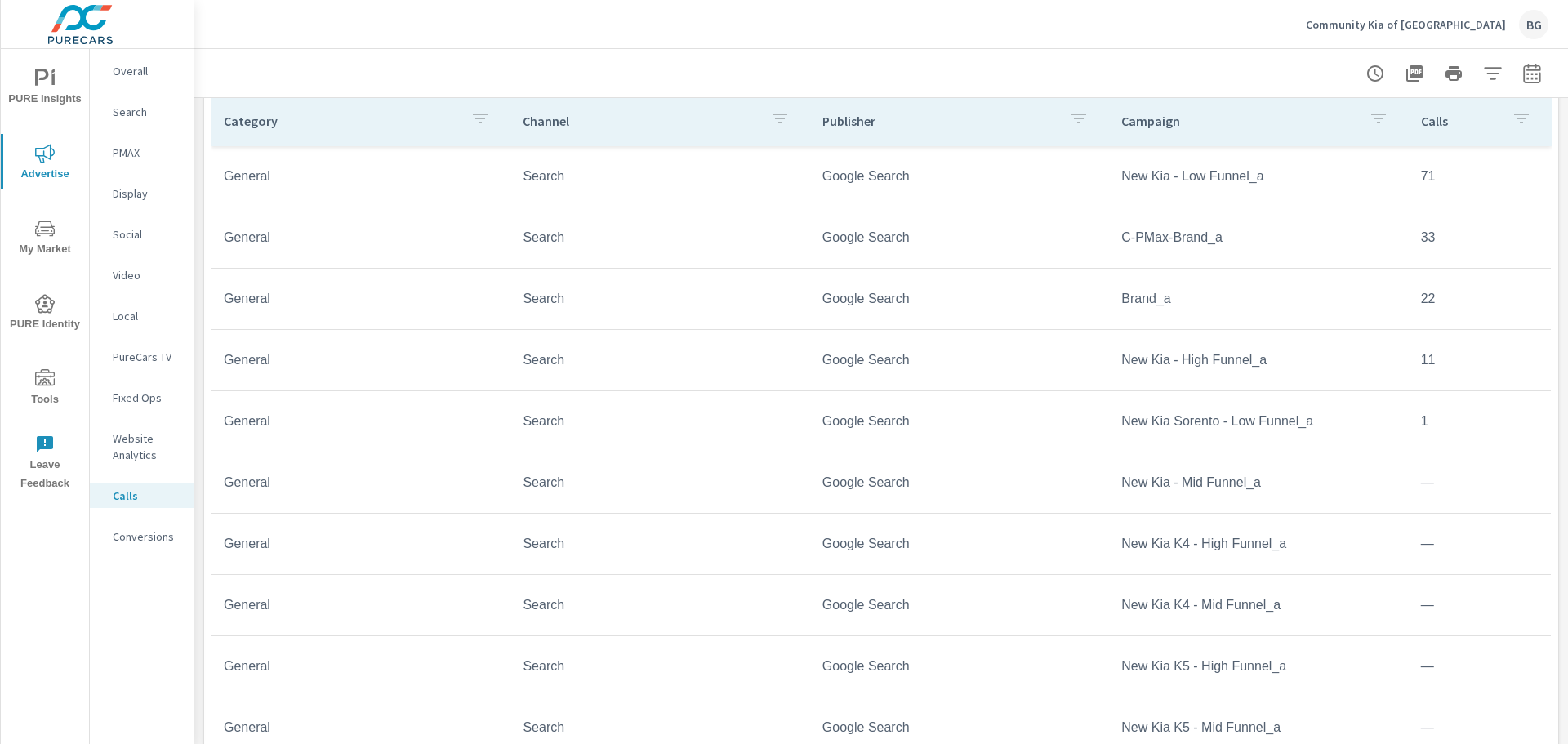
click at [825, 190] on td "Google Search" at bounding box center [959, 176] width 299 height 41
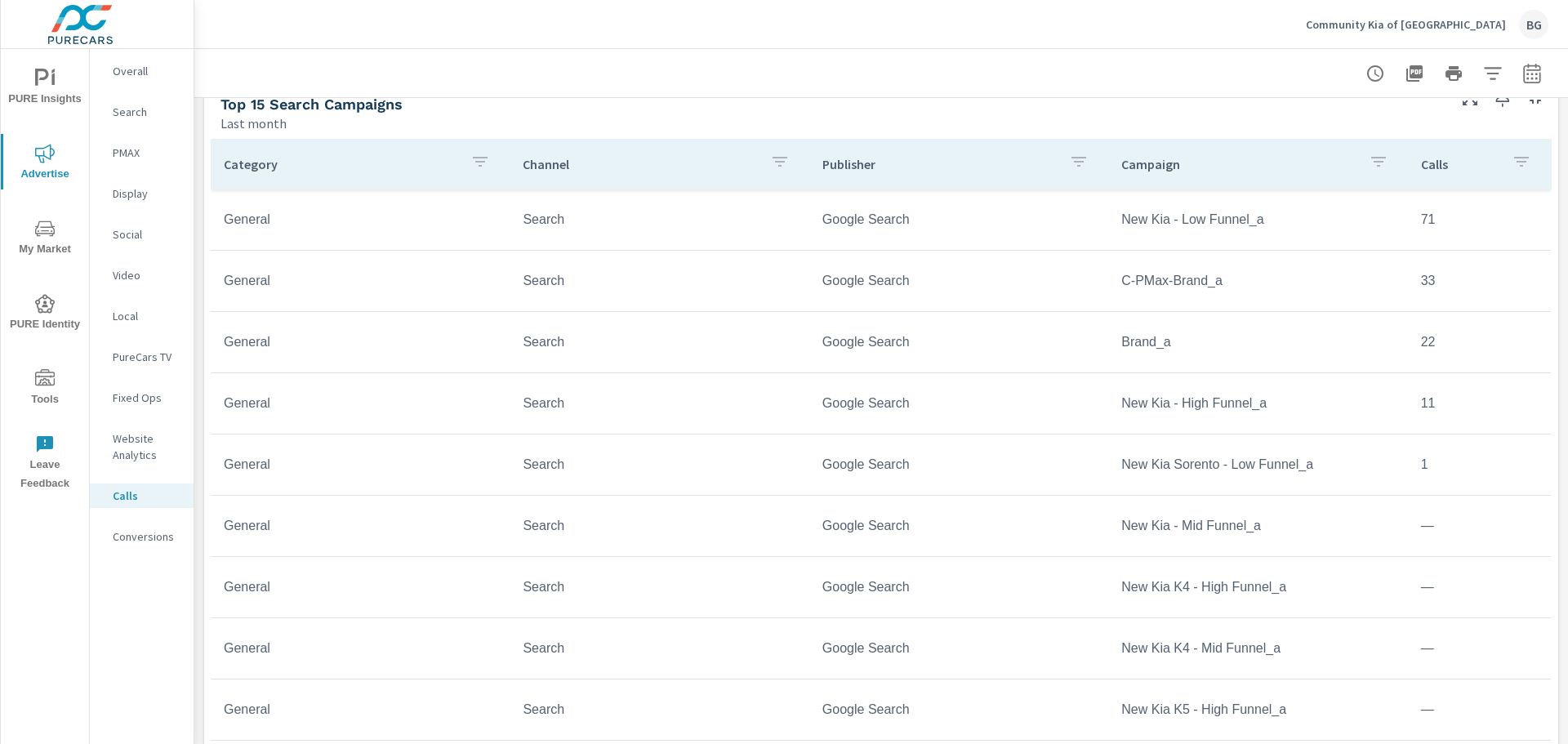
scroll to position [798, 0]
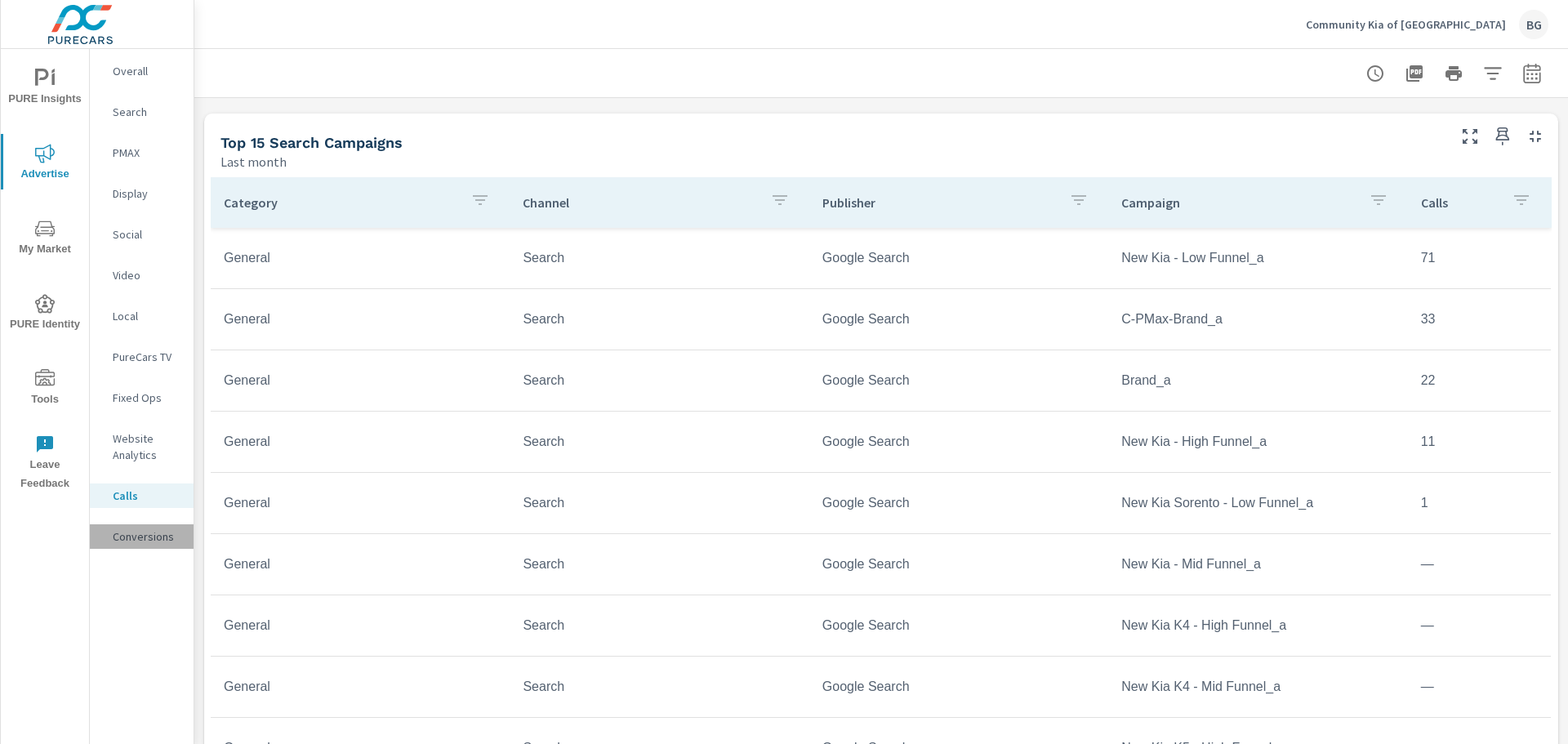
click at [170, 535] on p "Conversions" at bounding box center [146, 536] width 68 height 17
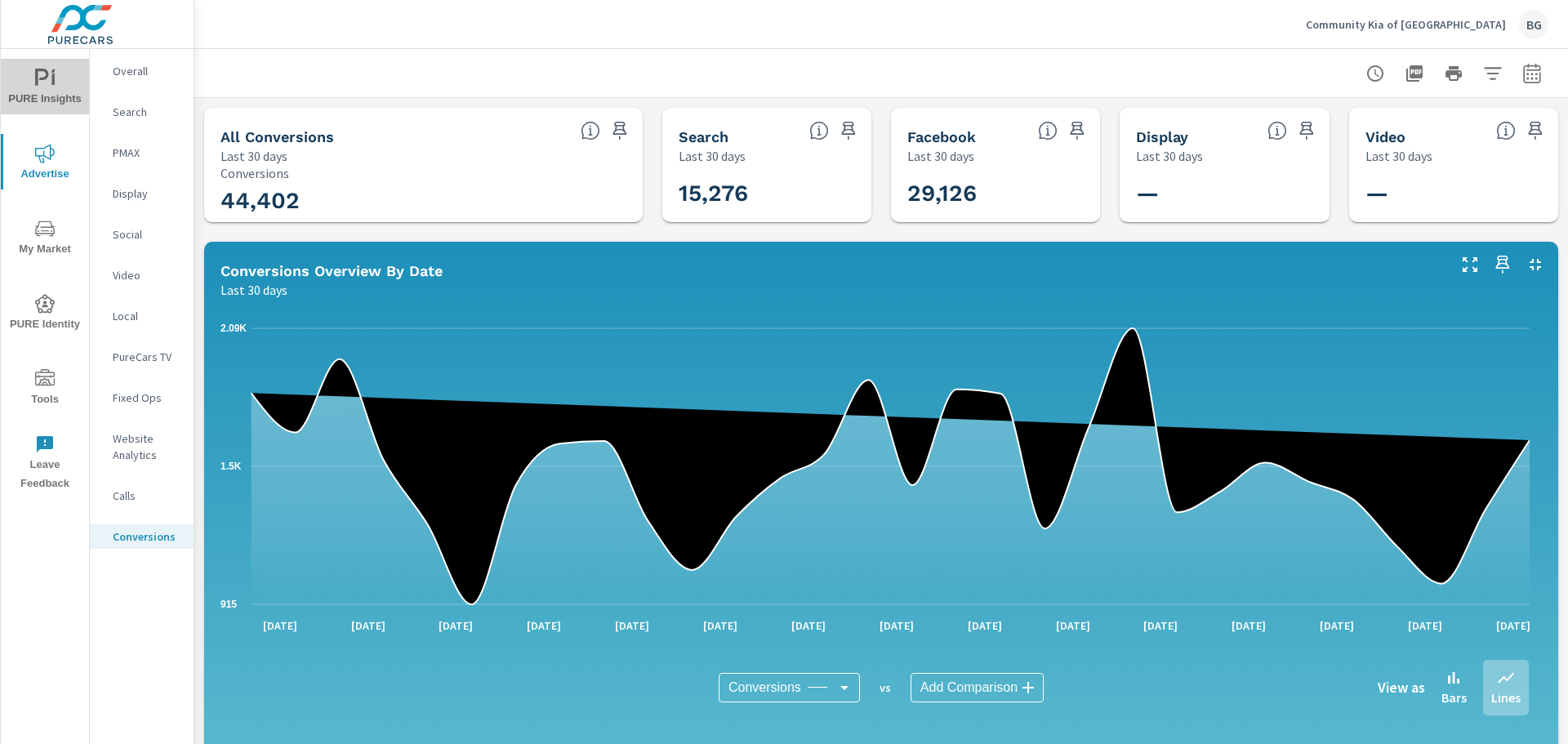
click at [50, 86] on icon "nav menu" at bounding box center [44, 78] width 19 height 19
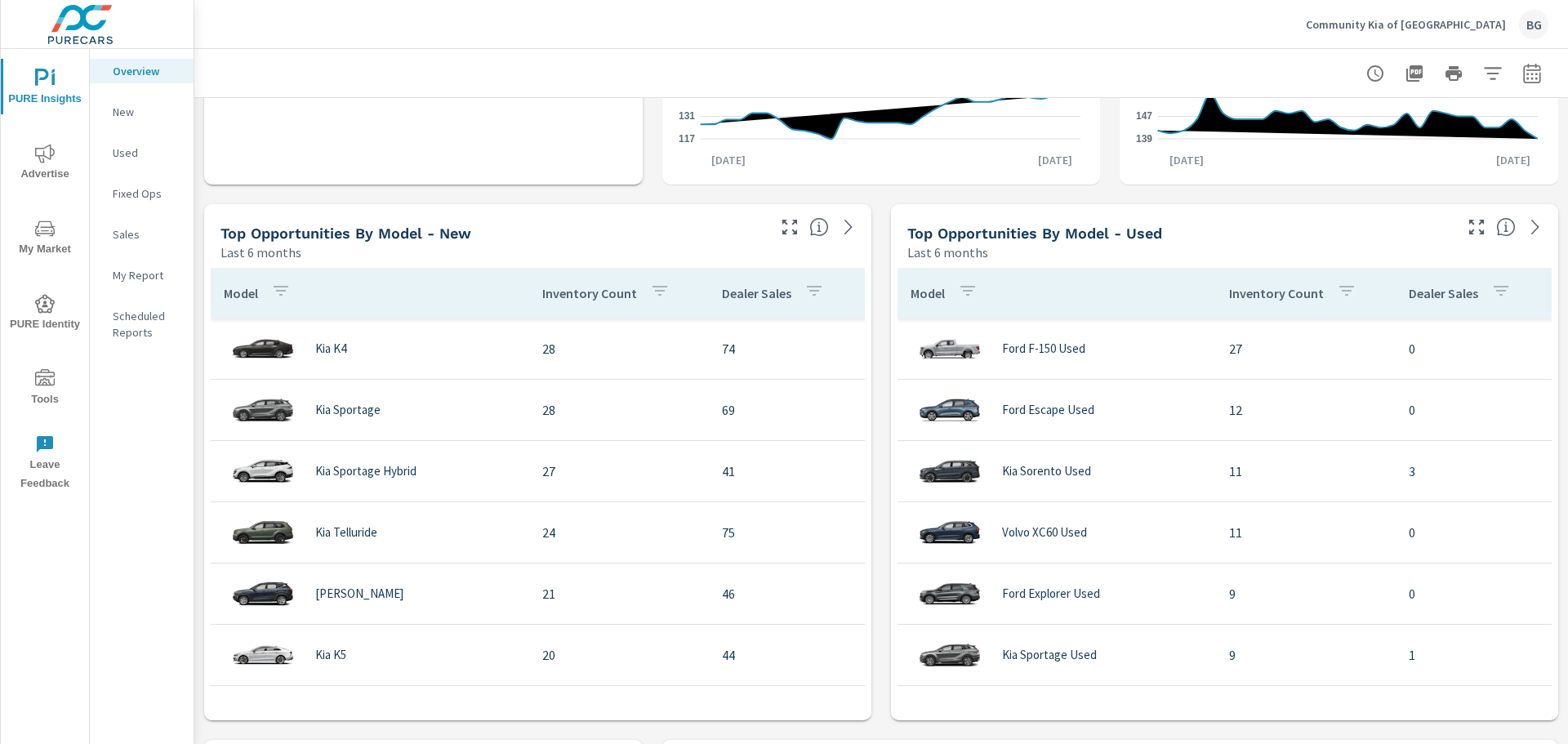
scroll to position [980, 0]
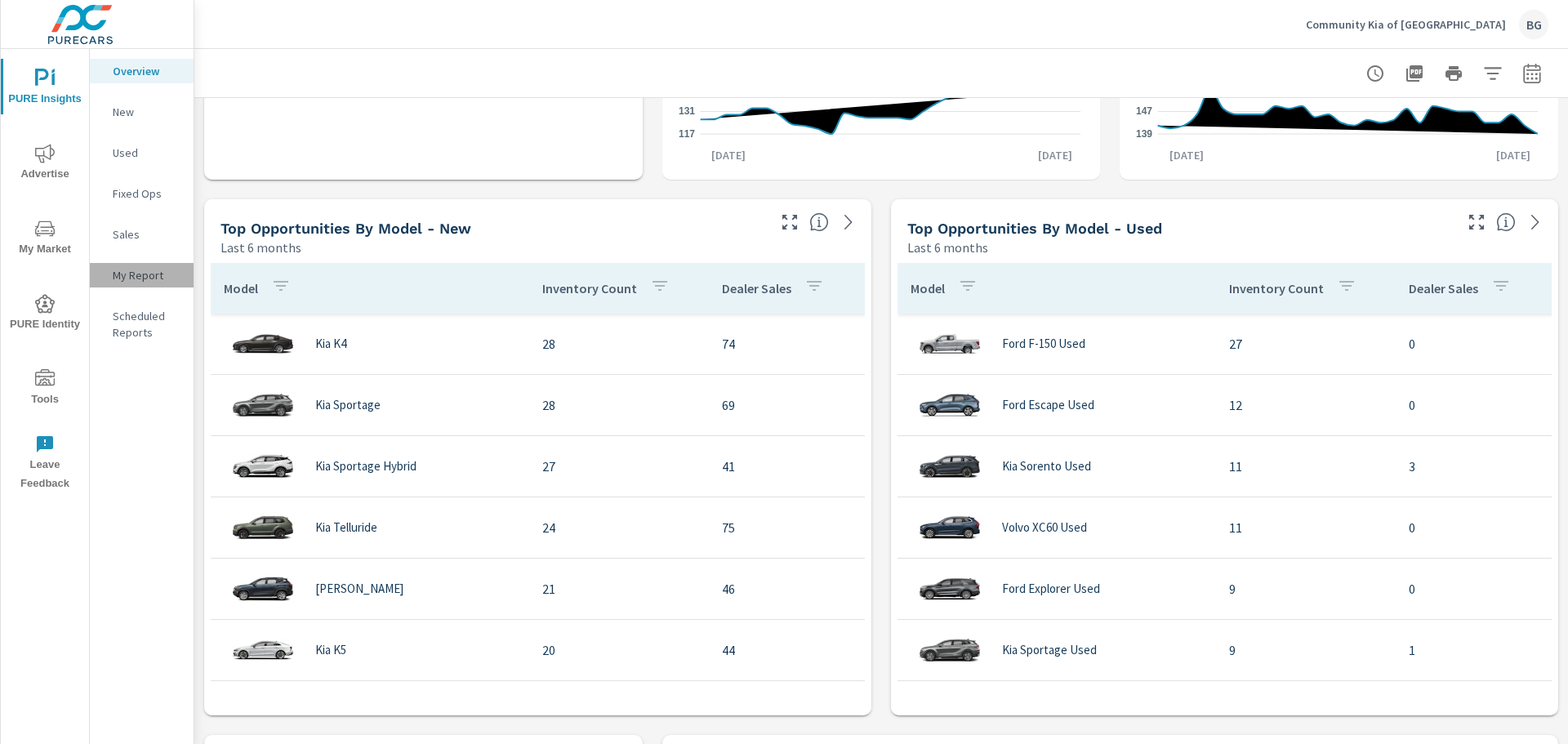
click at [141, 286] on div "My Report" at bounding box center [142, 275] width 104 height 24
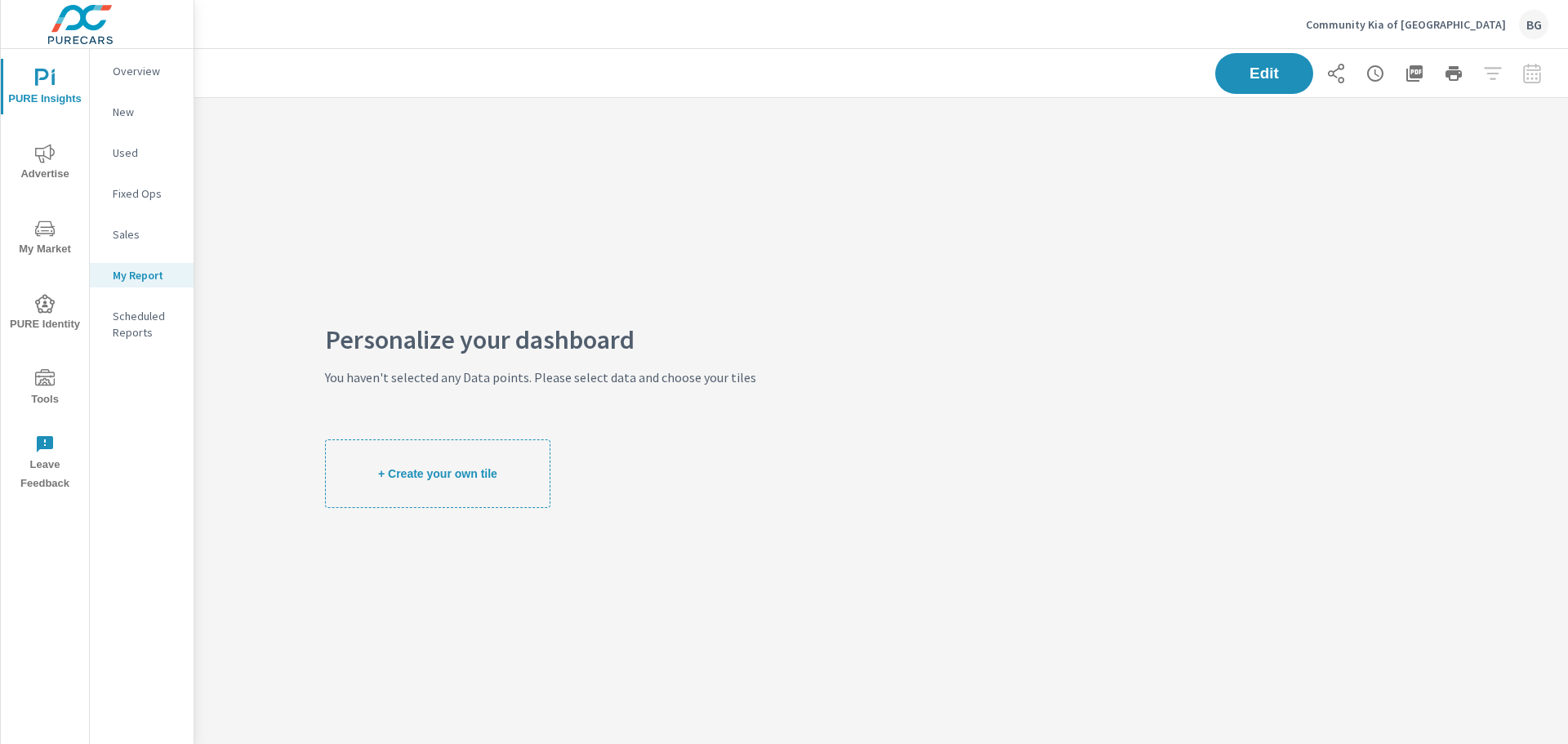
click at [143, 242] on p "Sales" at bounding box center [146, 234] width 68 height 17
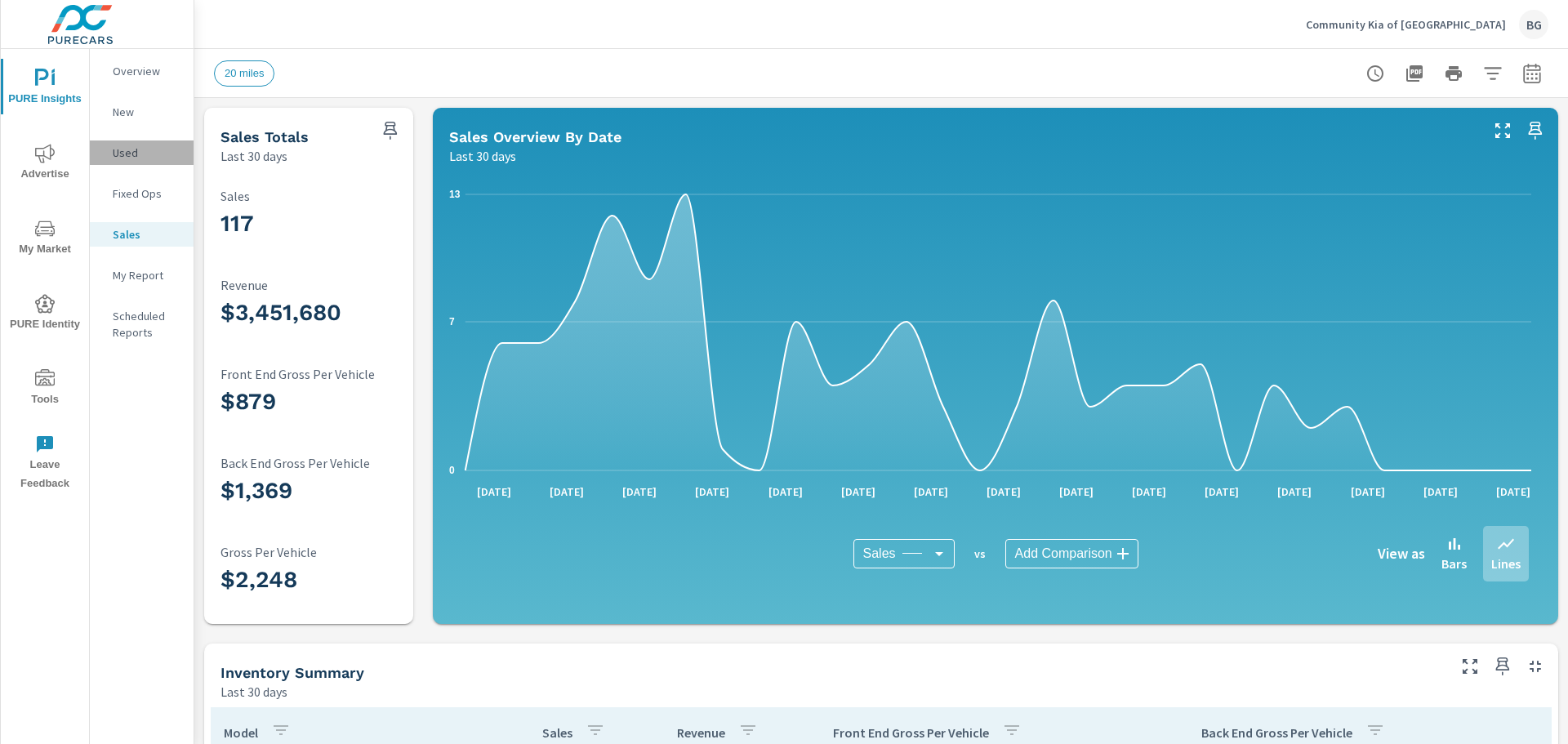
click at [129, 157] on p "Used" at bounding box center [146, 153] width 68 height 17
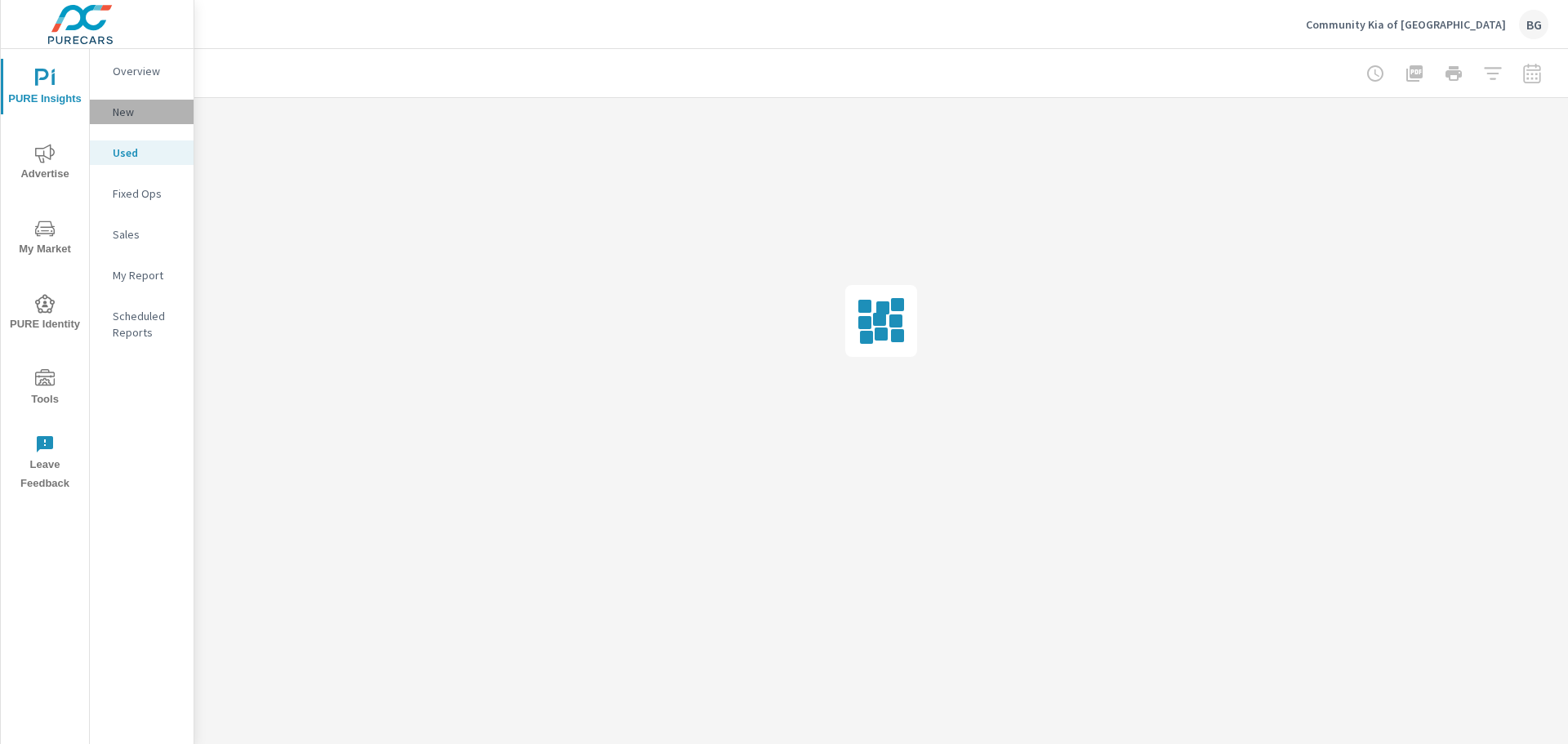
click at [123, 108] on p "New" at bounding box center [146, 112] width 68 height 17
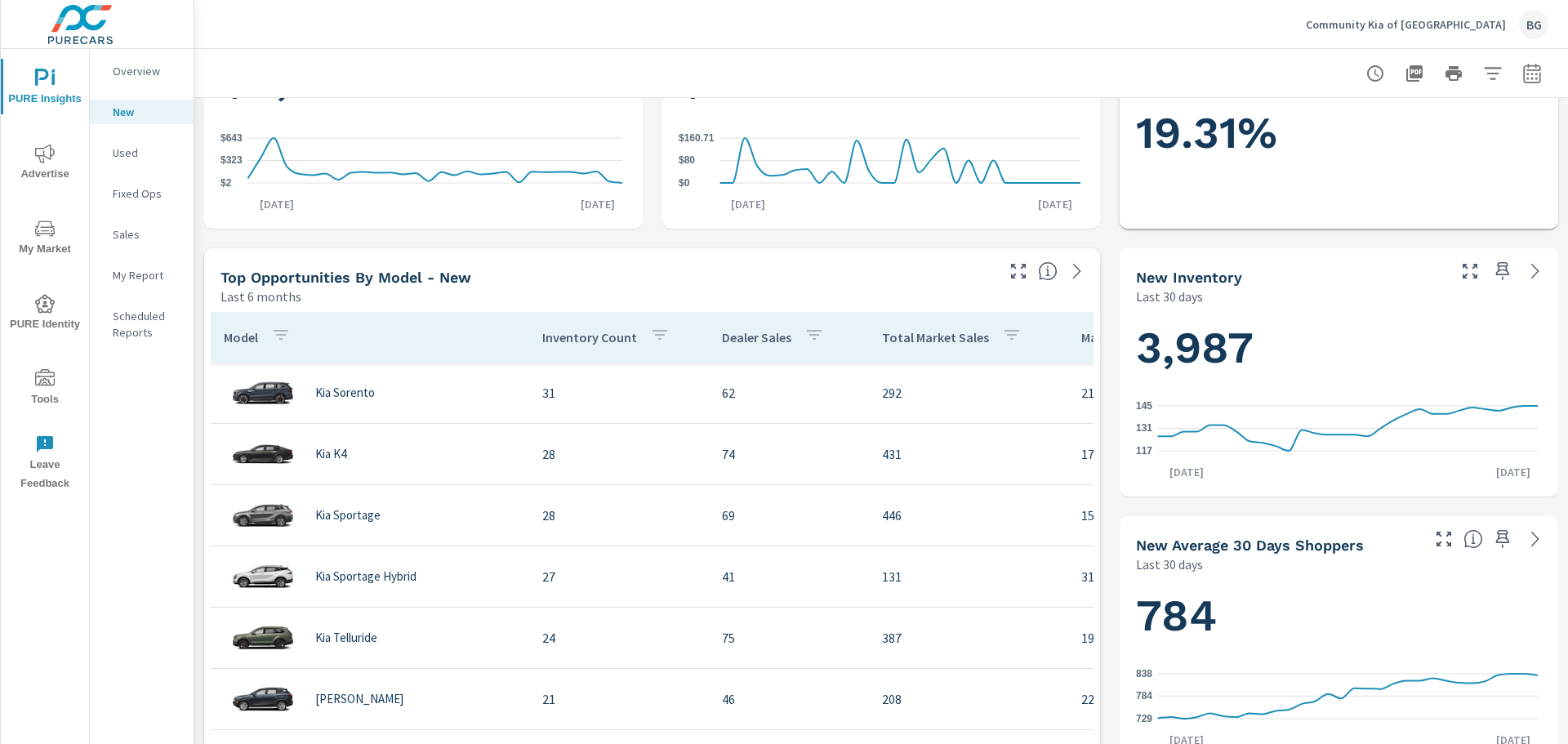
scroll to position [409, 0]
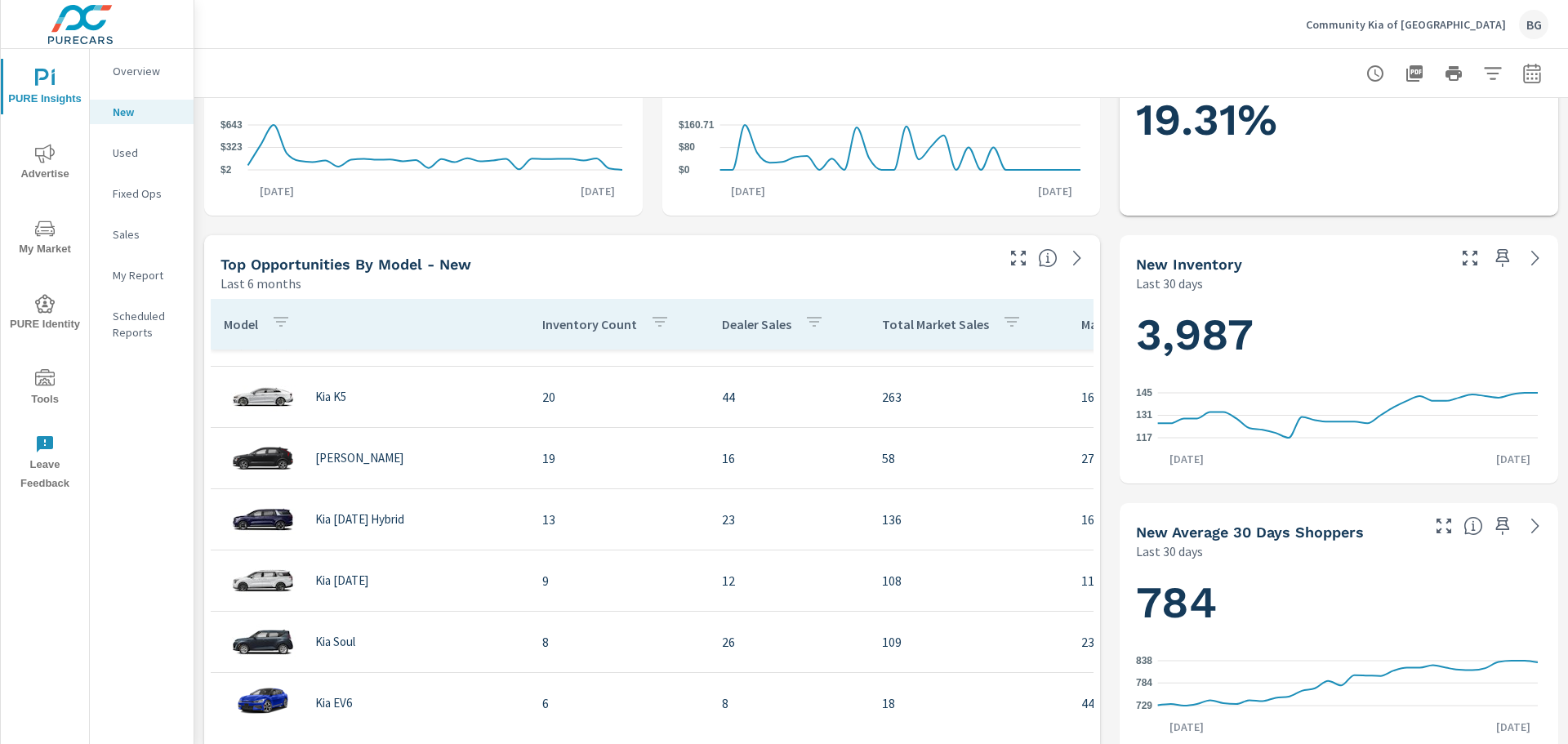
scroll to position [409, 0]
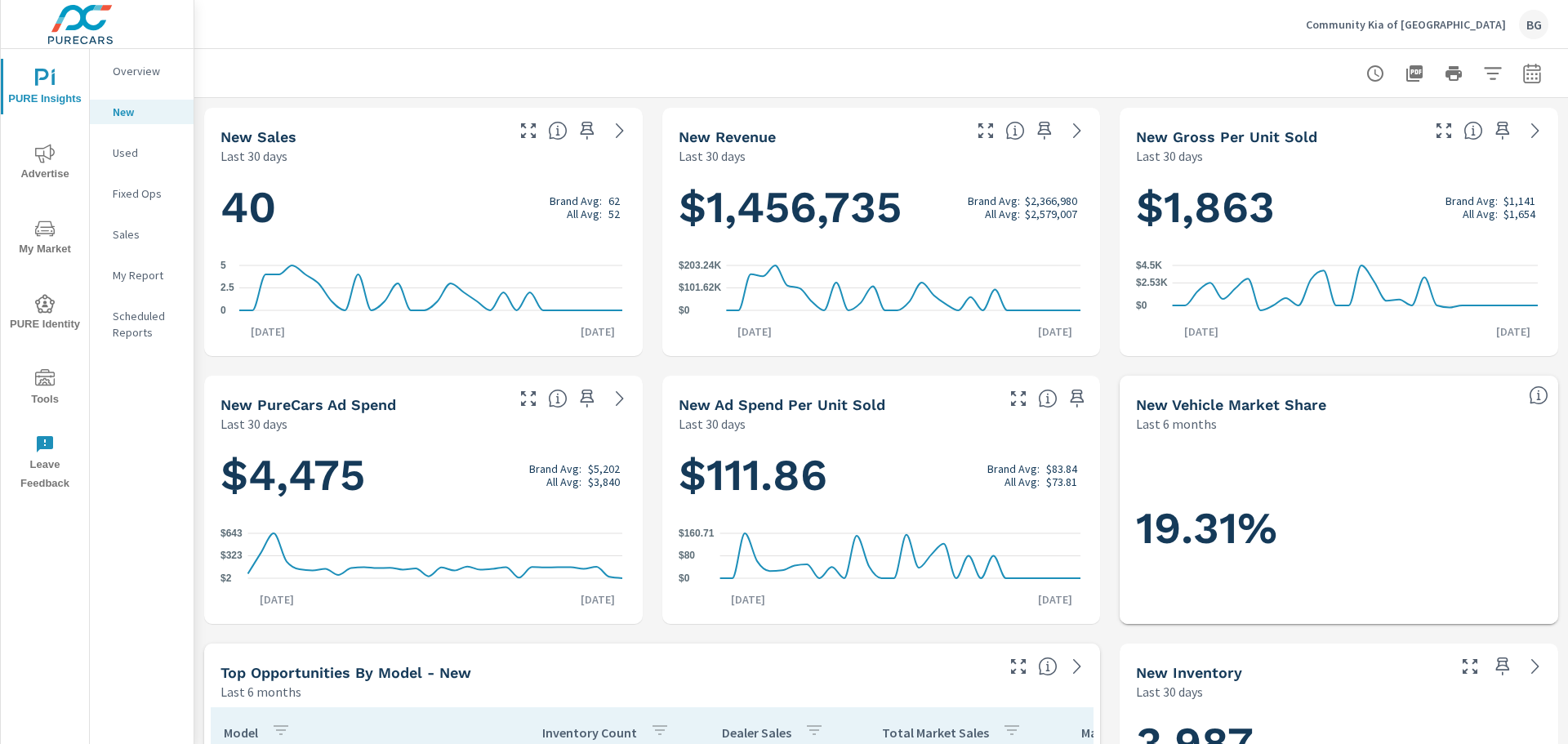
click at [51, 231] on icon "nav menu" at bounding box center [44, 228] width 19 height 19
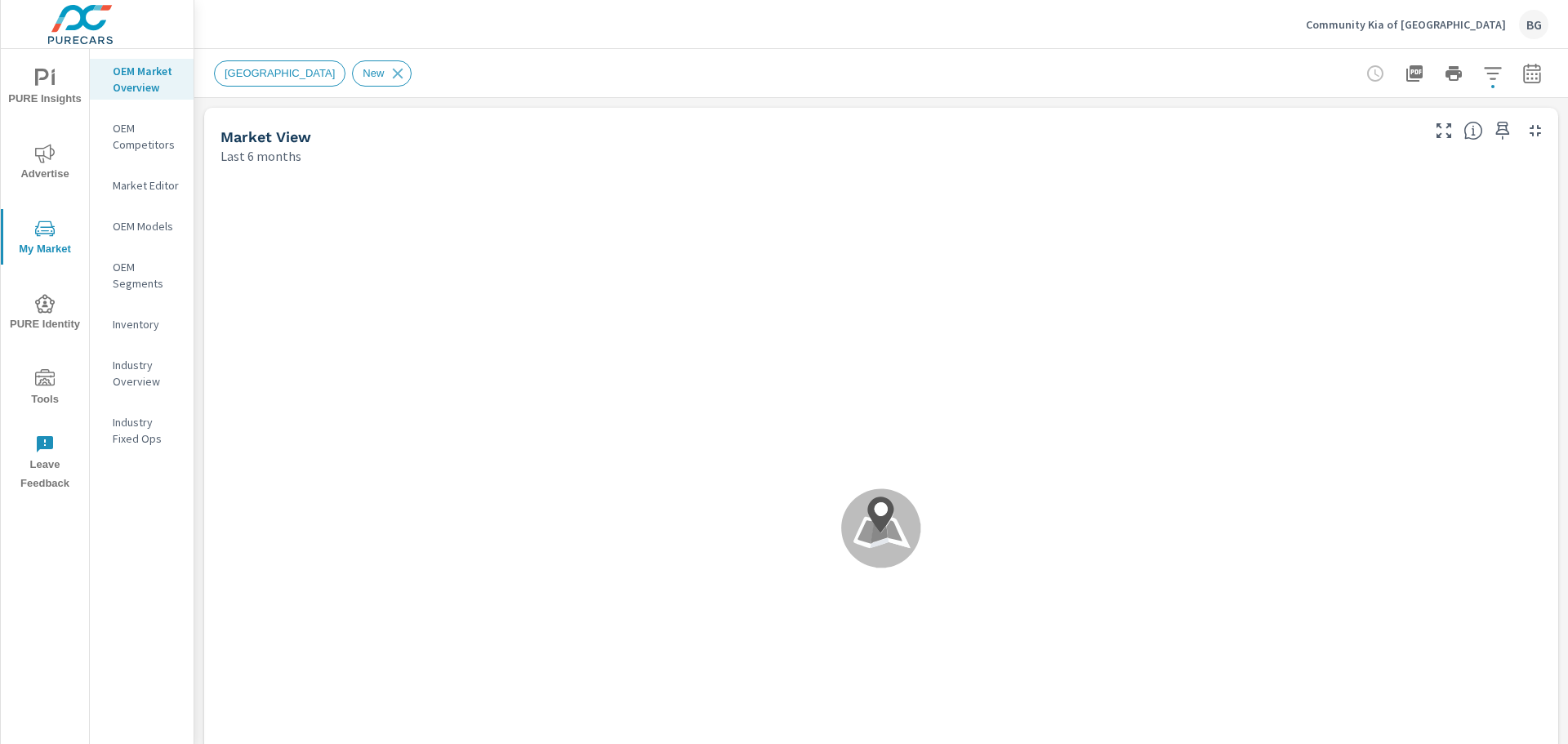
click at [134, 126] on p "OEM Competitors" at bounding box center [146, 136] width 68 height 32
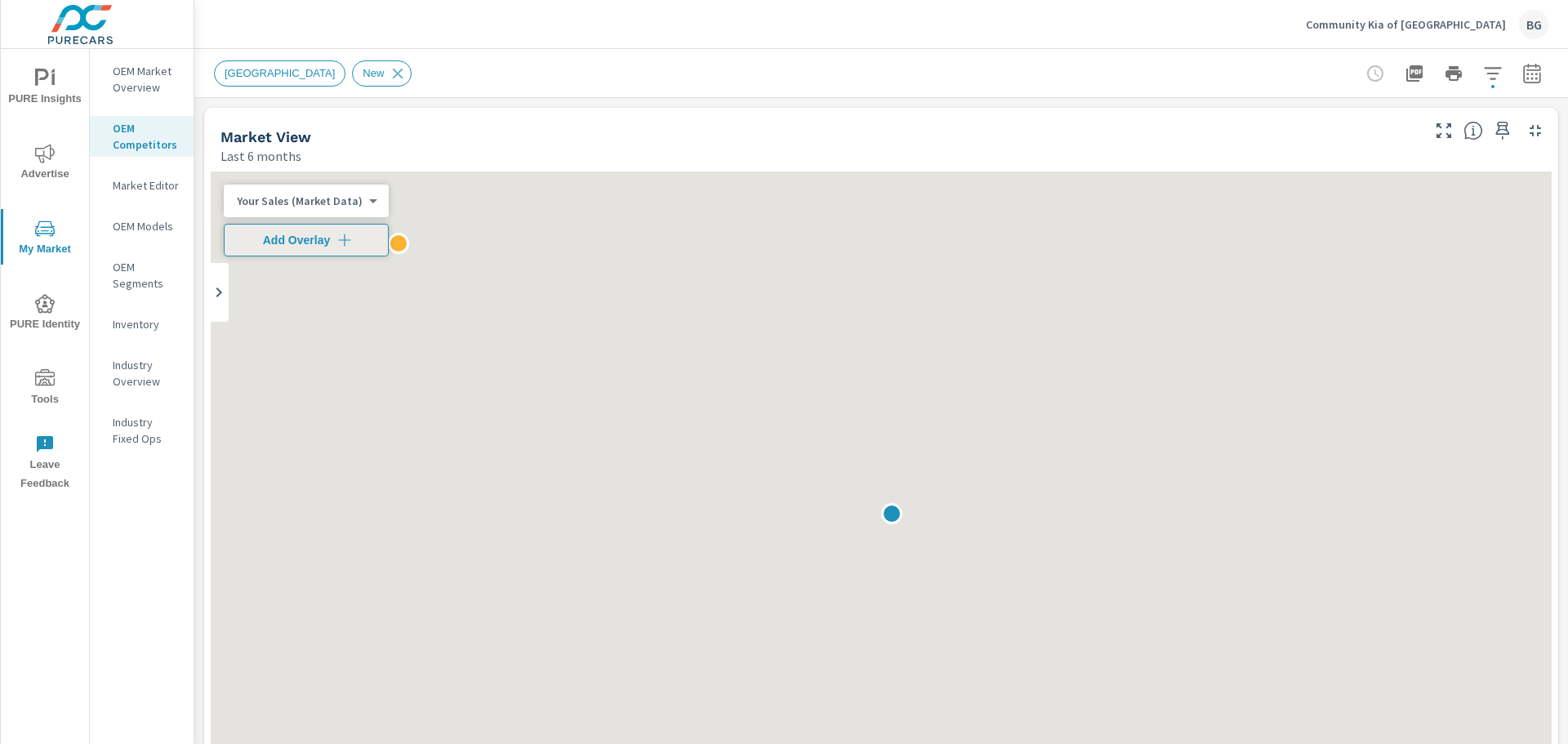
scroll to position [796, 0]
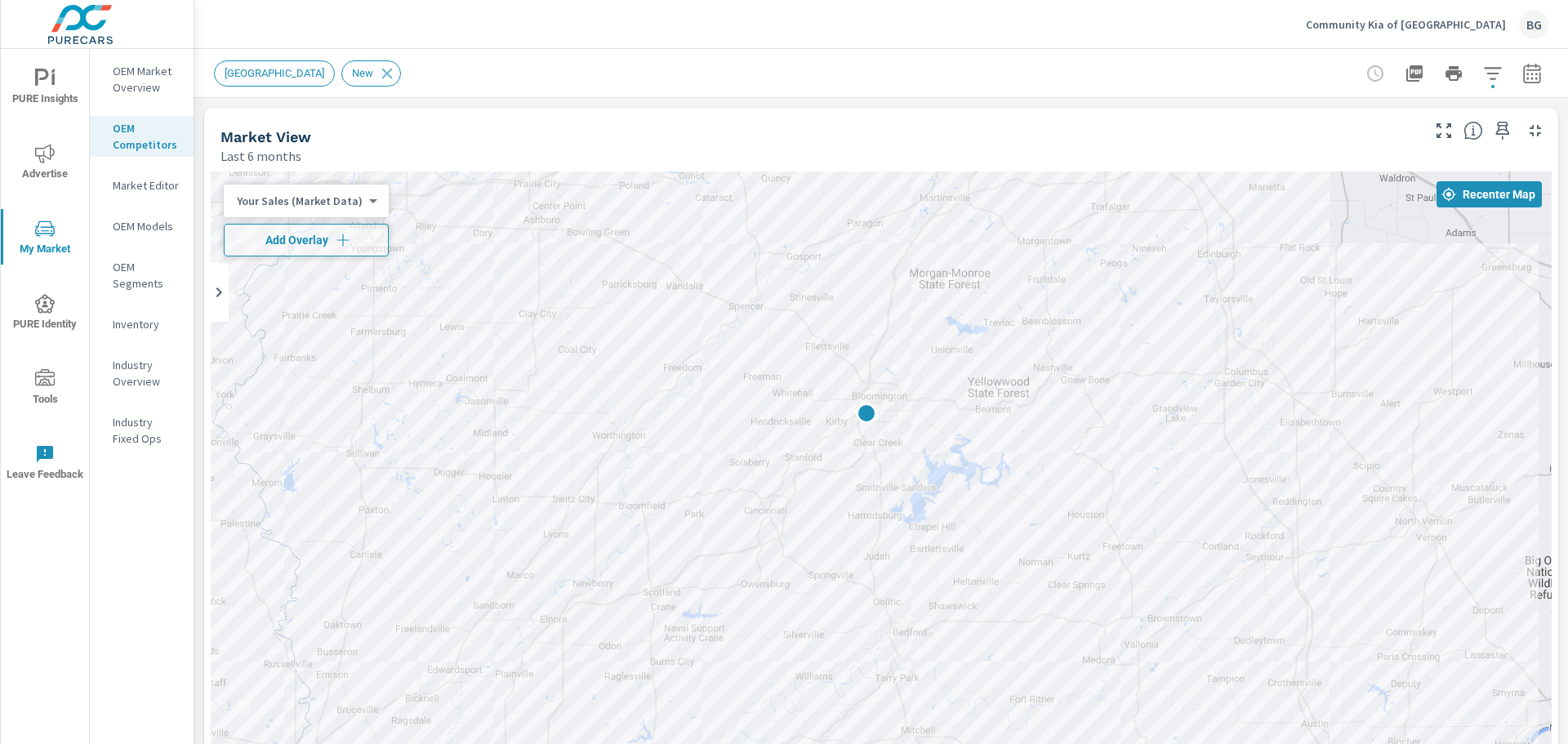
drag, startPoint x: 1118, startPoint y: 485, endPoint x: 1009, endPoint y: 401, distance: 137.6
click at [1009, 401] on div at bounding box center [880, 503] width 1340 height 663
click at [160, 227] on p "OEM Models" at bounding box center [146, 226] width 68 height 17
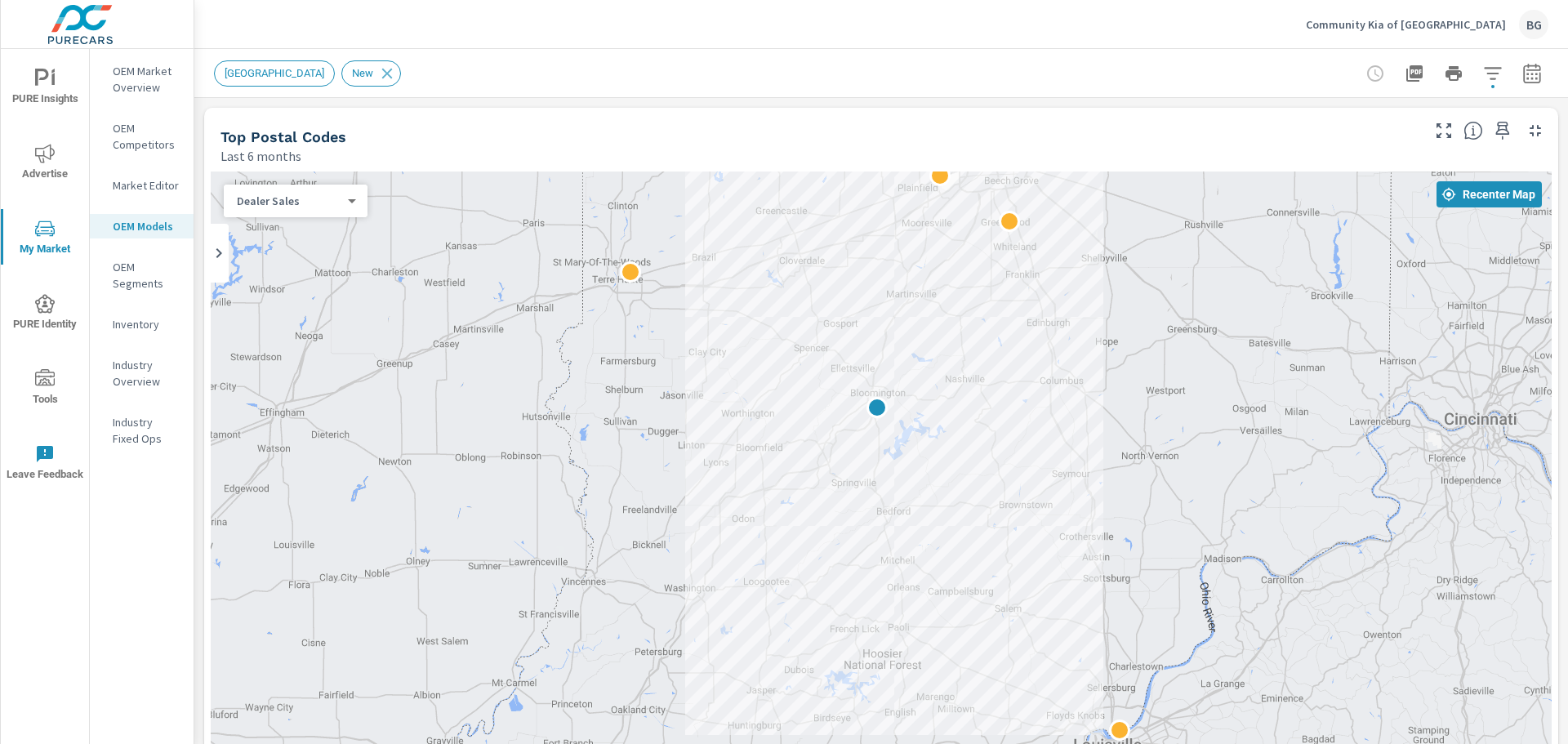
drag, startPoint x: 898, startPoint y: 433, endPoint x: 1016, endPoint y: 375, distance: 131.5
click at [1016, 375] on div at bounding box center [880, 503] width 1340 height 663
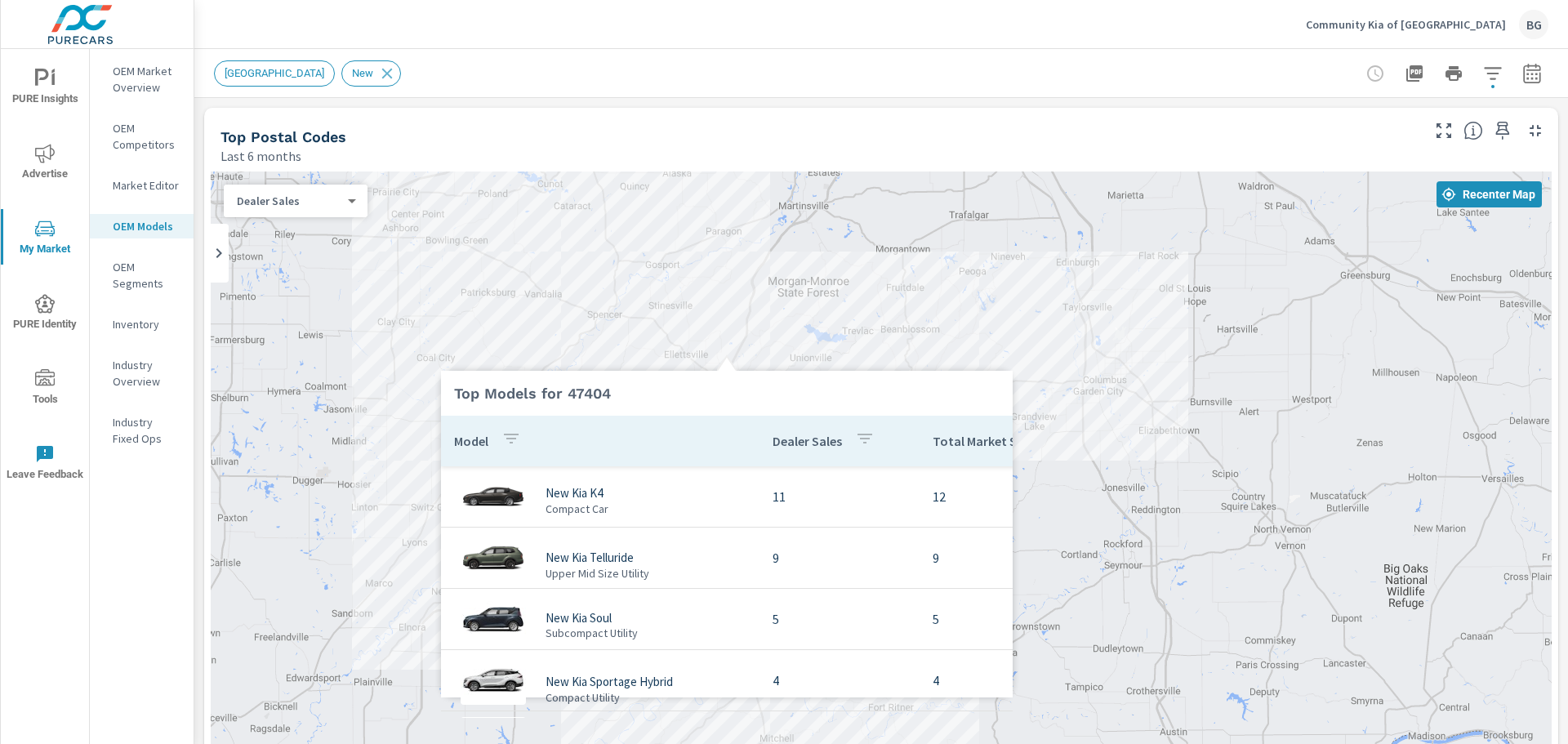
scroll to position [75, 0]
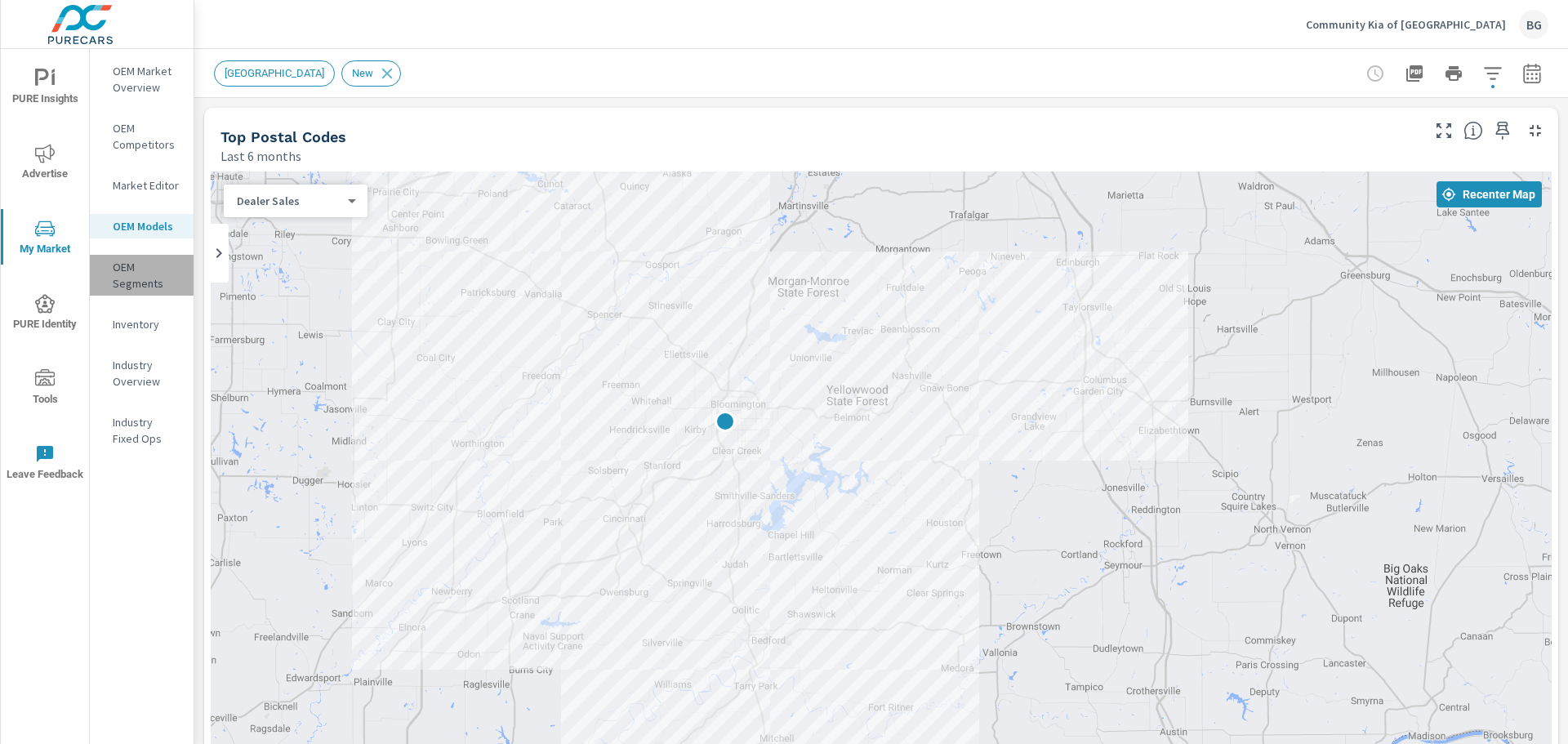
click at [124, 276] on p "OEM Segments" at bounding box center [146, 274] width 68 height 32
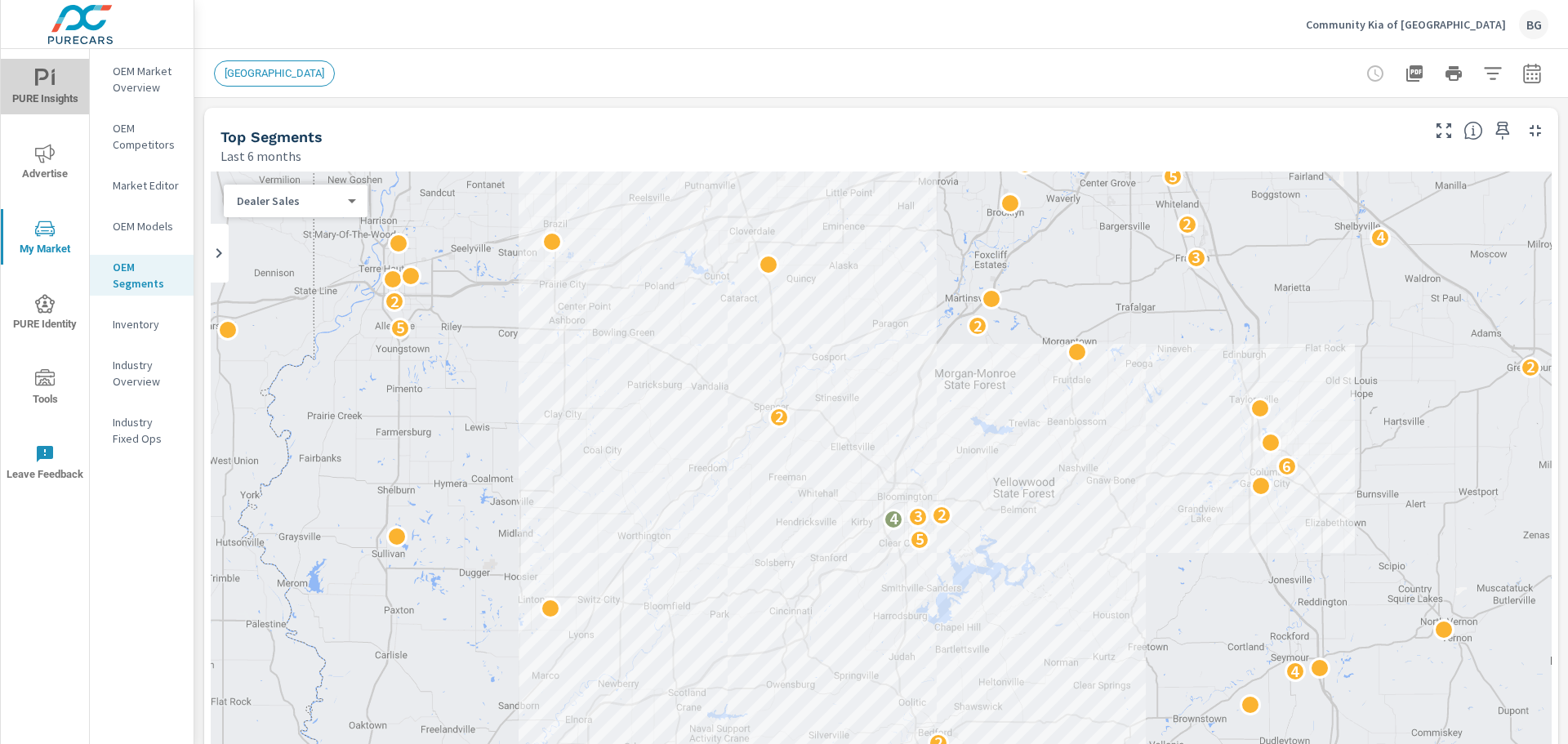
click at [42, 80] on icon "nav menu" at bounding box center [44, 78] width 19 height 19
